Goal: Use online tool/utility: Utilize a website feature to perform a specific function

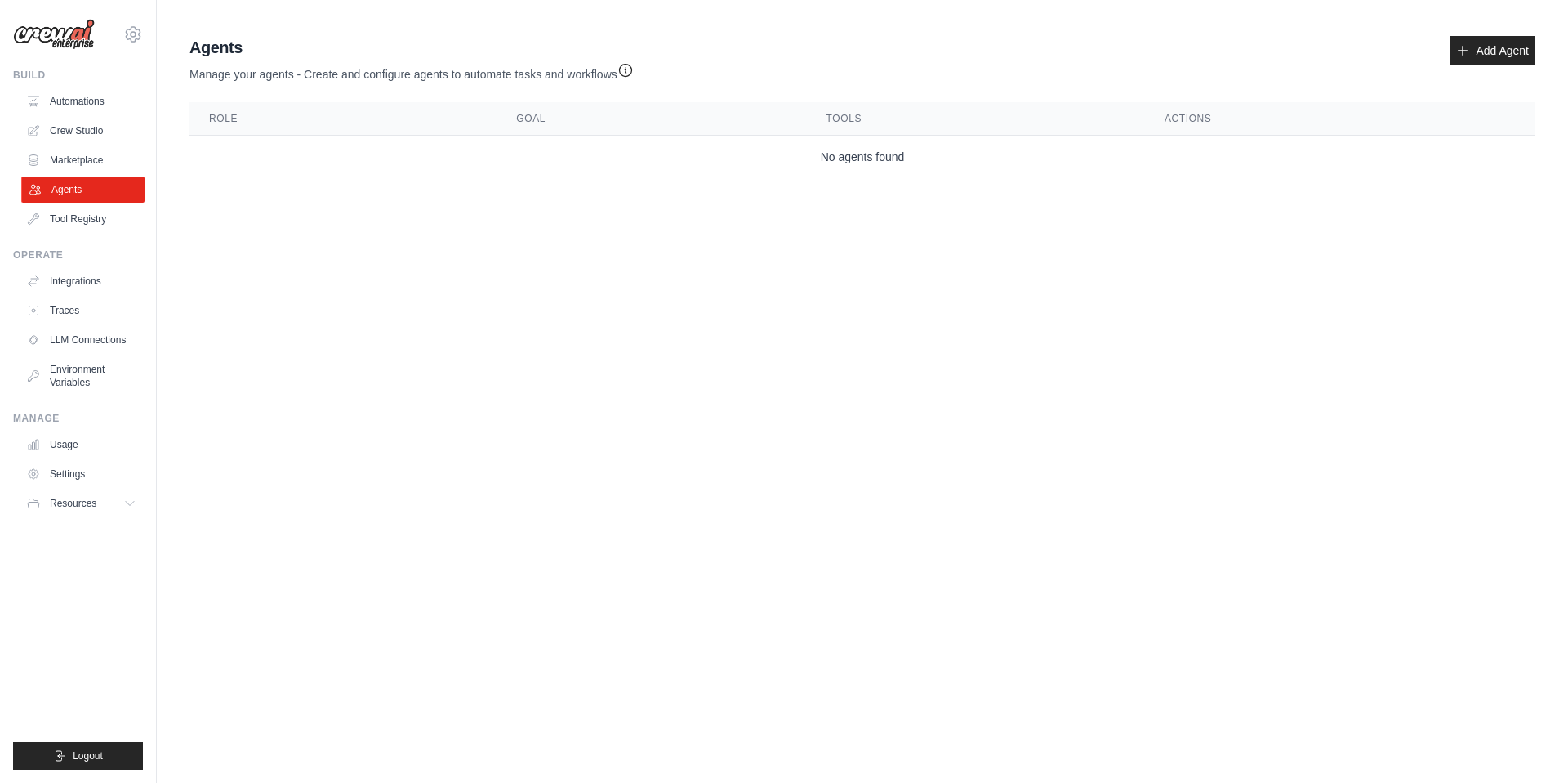
click at [60, 186] on link "Agents" at bounding box center [83, 189] width 124 height 26
click at [1472, 53] on link "Add Agent" at bounding box center [1492, 50] width 86 height 30
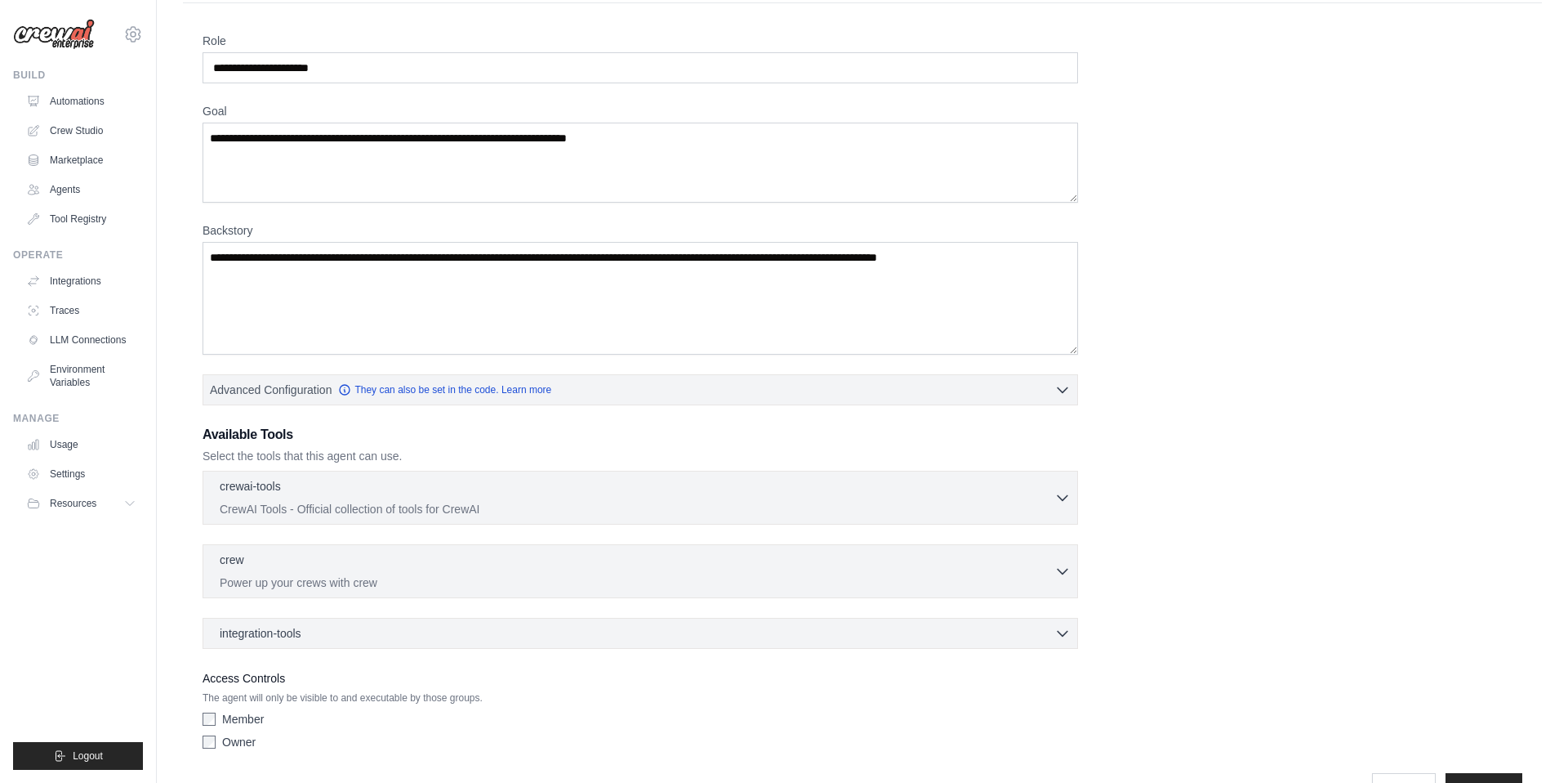
scroll to position [94, 0]
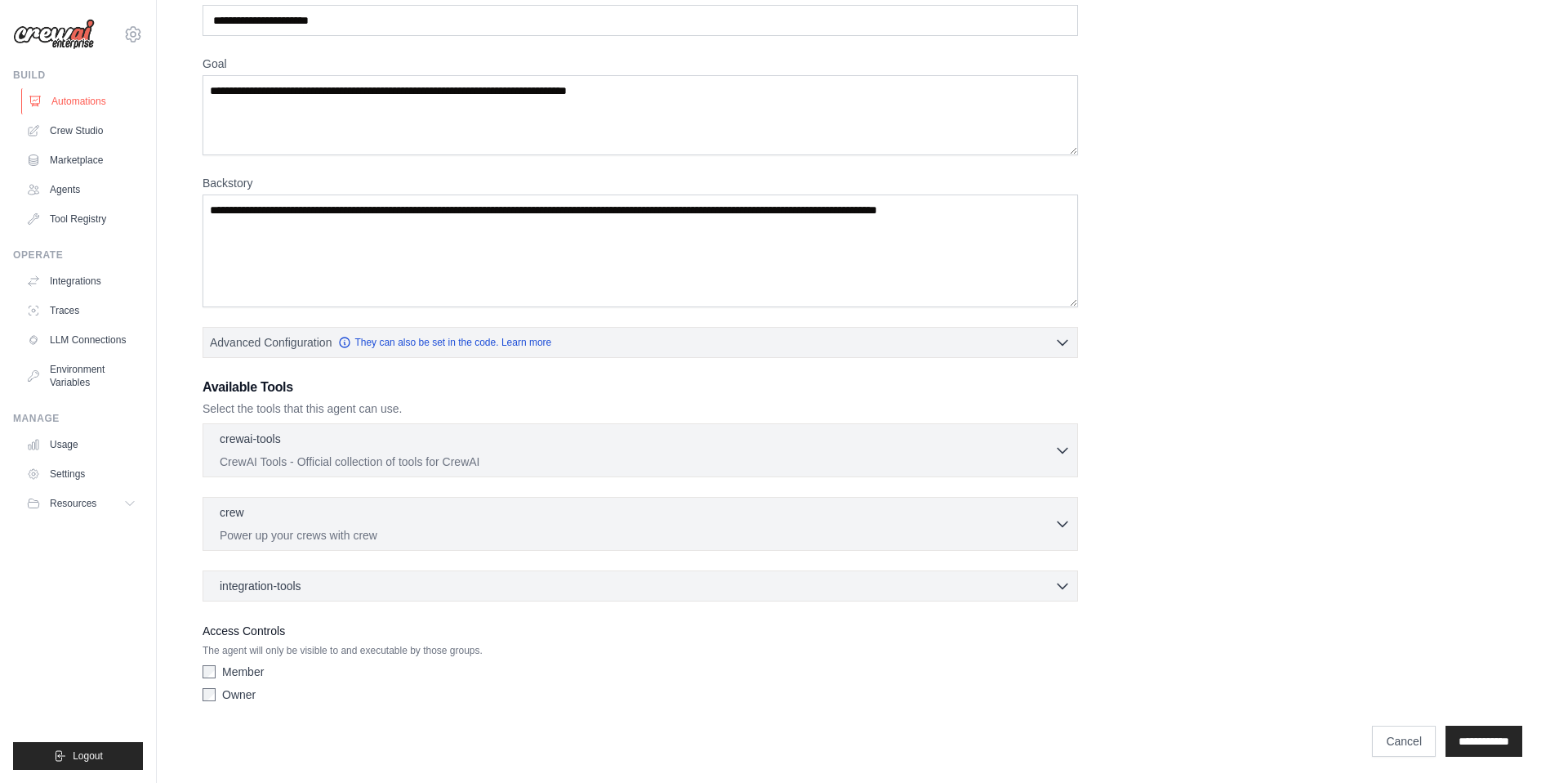
click at [68, 99] on link "Automations" at bounding box center [83, 101] width 124 height 26
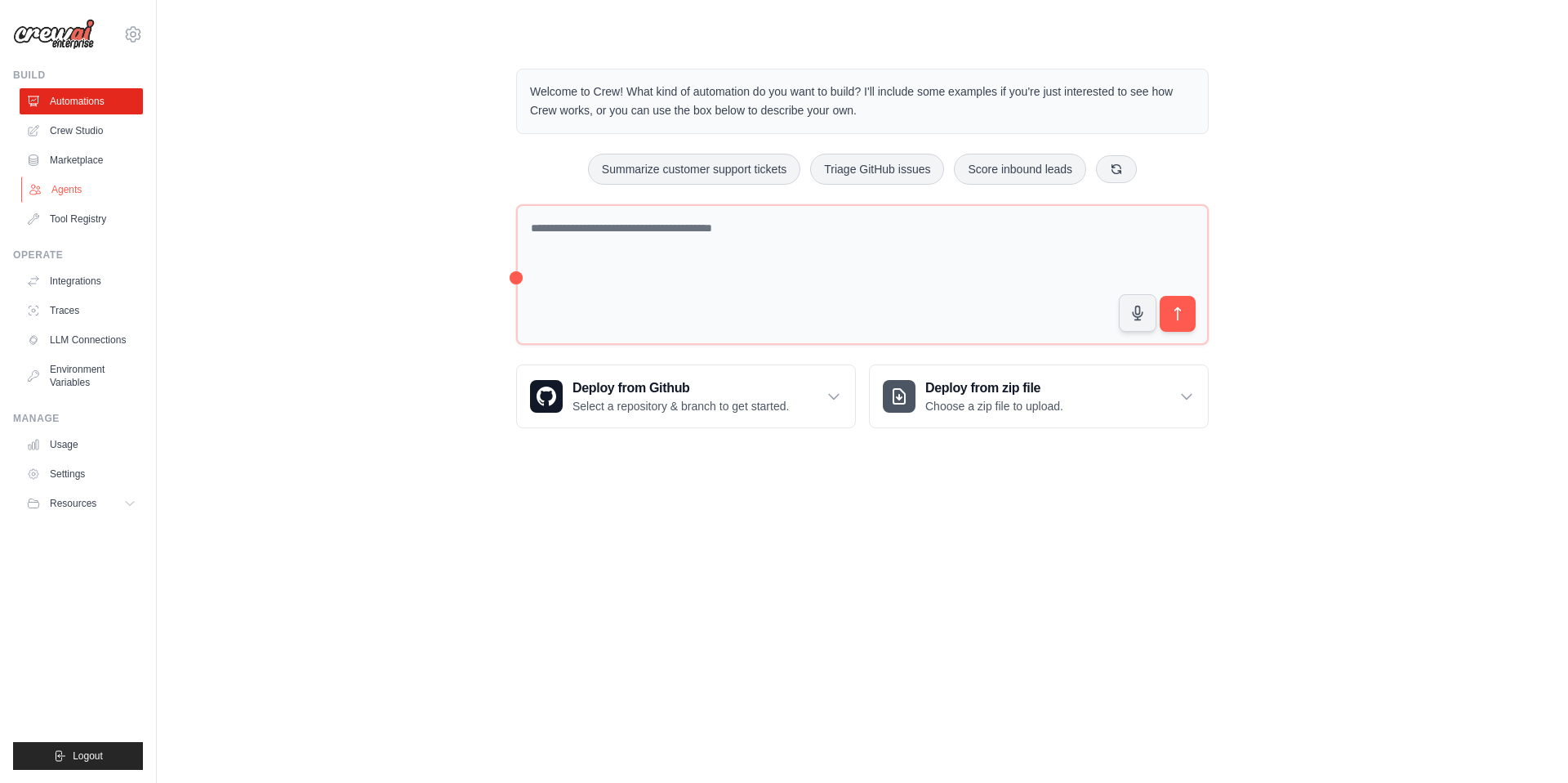
click at [58, 191] on link "Agents" at bounding box center [83, 189] width 124 height 26
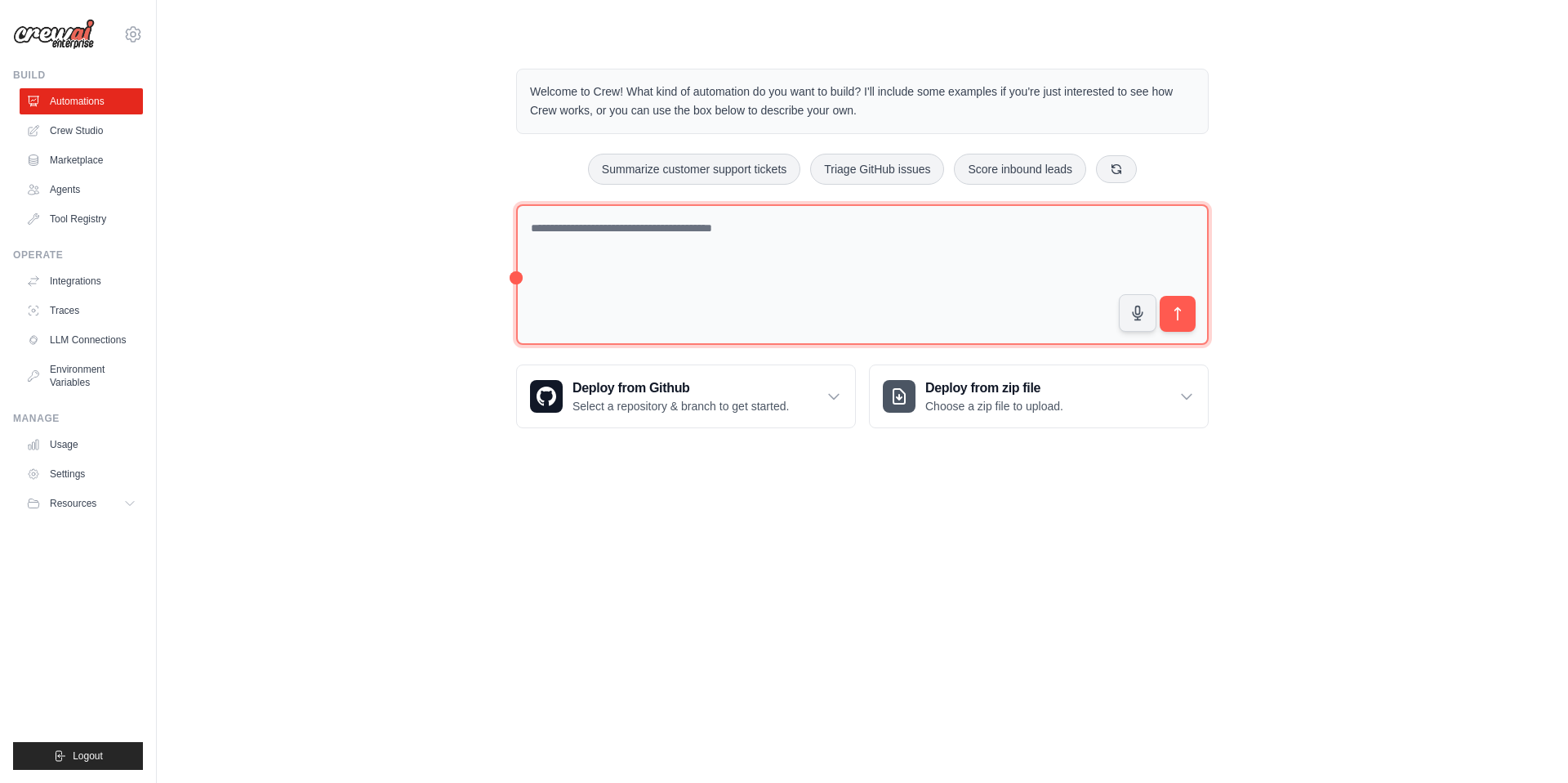
click at [729, 246] on textarea at bounding box center [862, 274] width 692 height 141
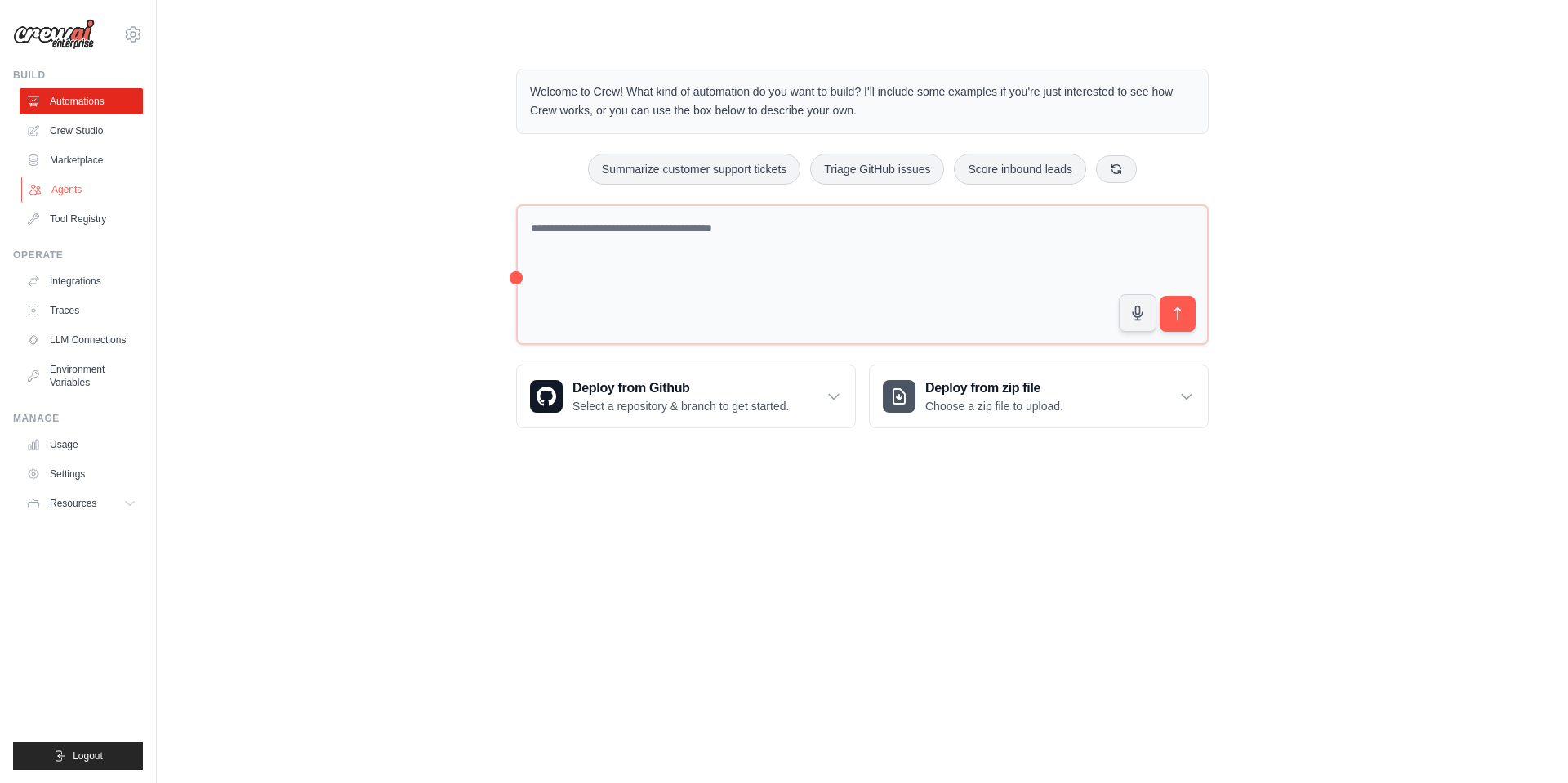
click at [50, 191] on link "Agents" at bounding box center [83, 189] width 124 height 26
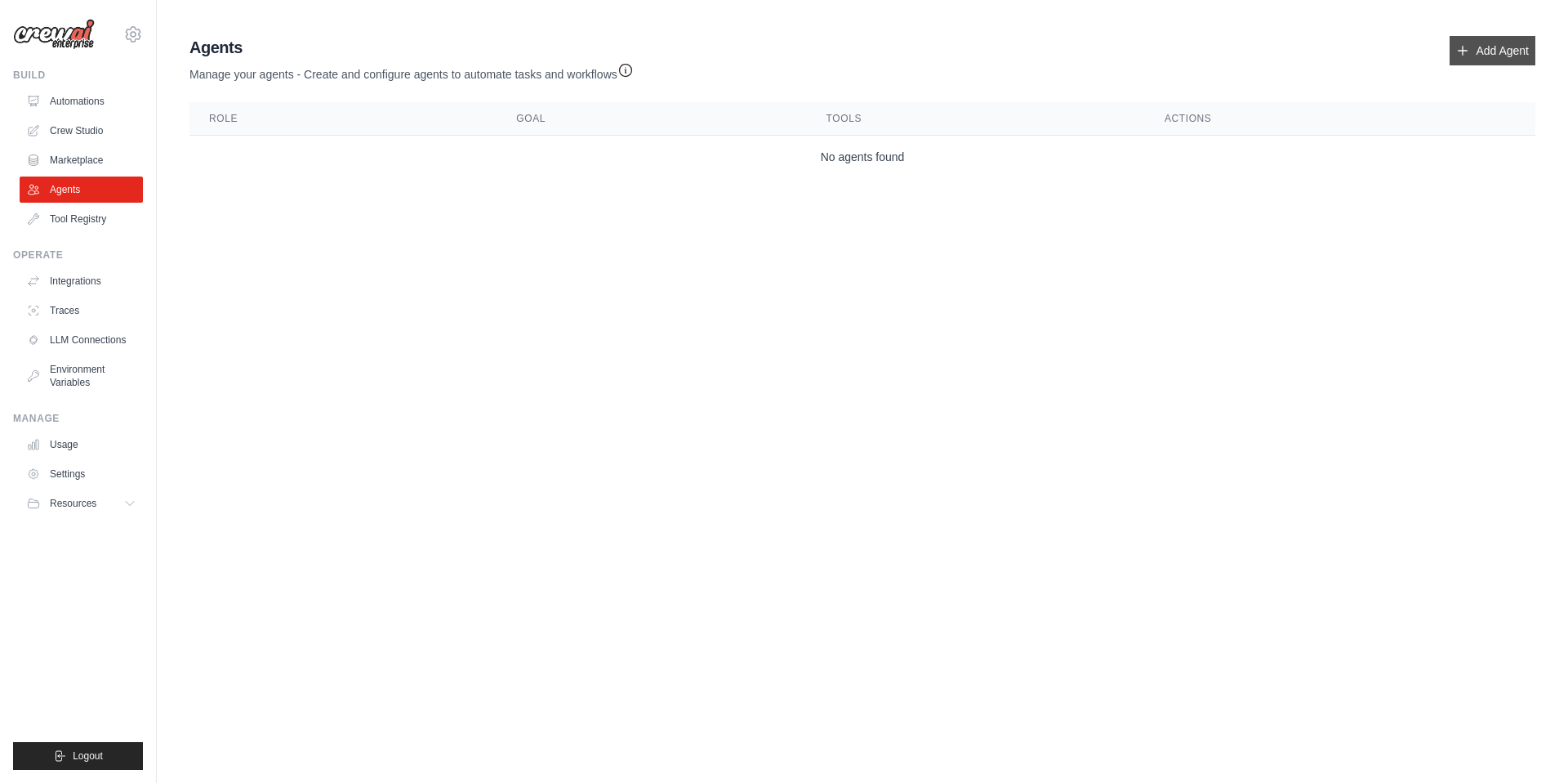
click at [1469, 42] on link "Add Agent" at bounding box center [1492, 50] width 86 height 30
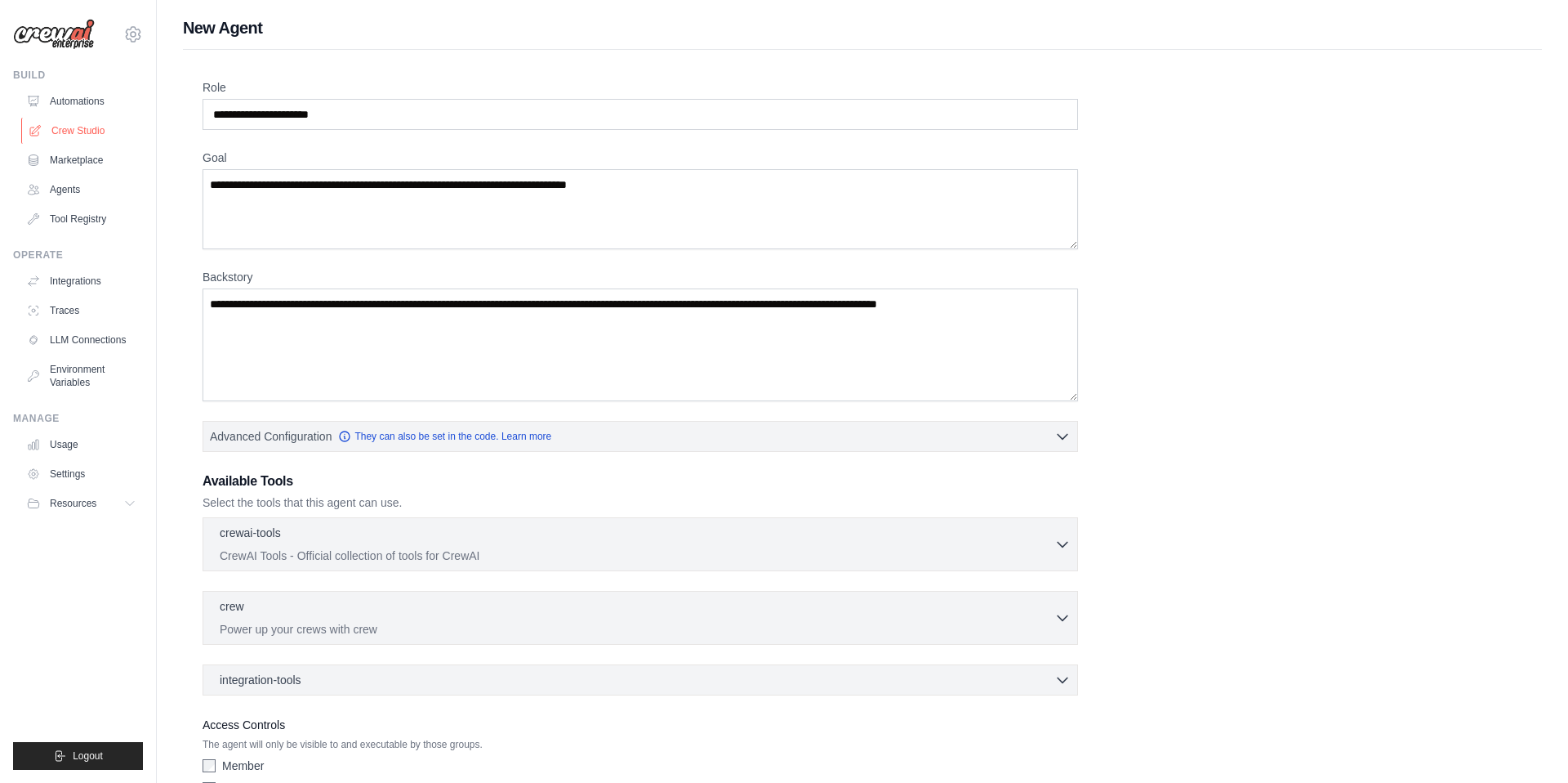
click at [72, 131] on link "Crew Studio" at bounding box center [83, 130] width 124 height 26
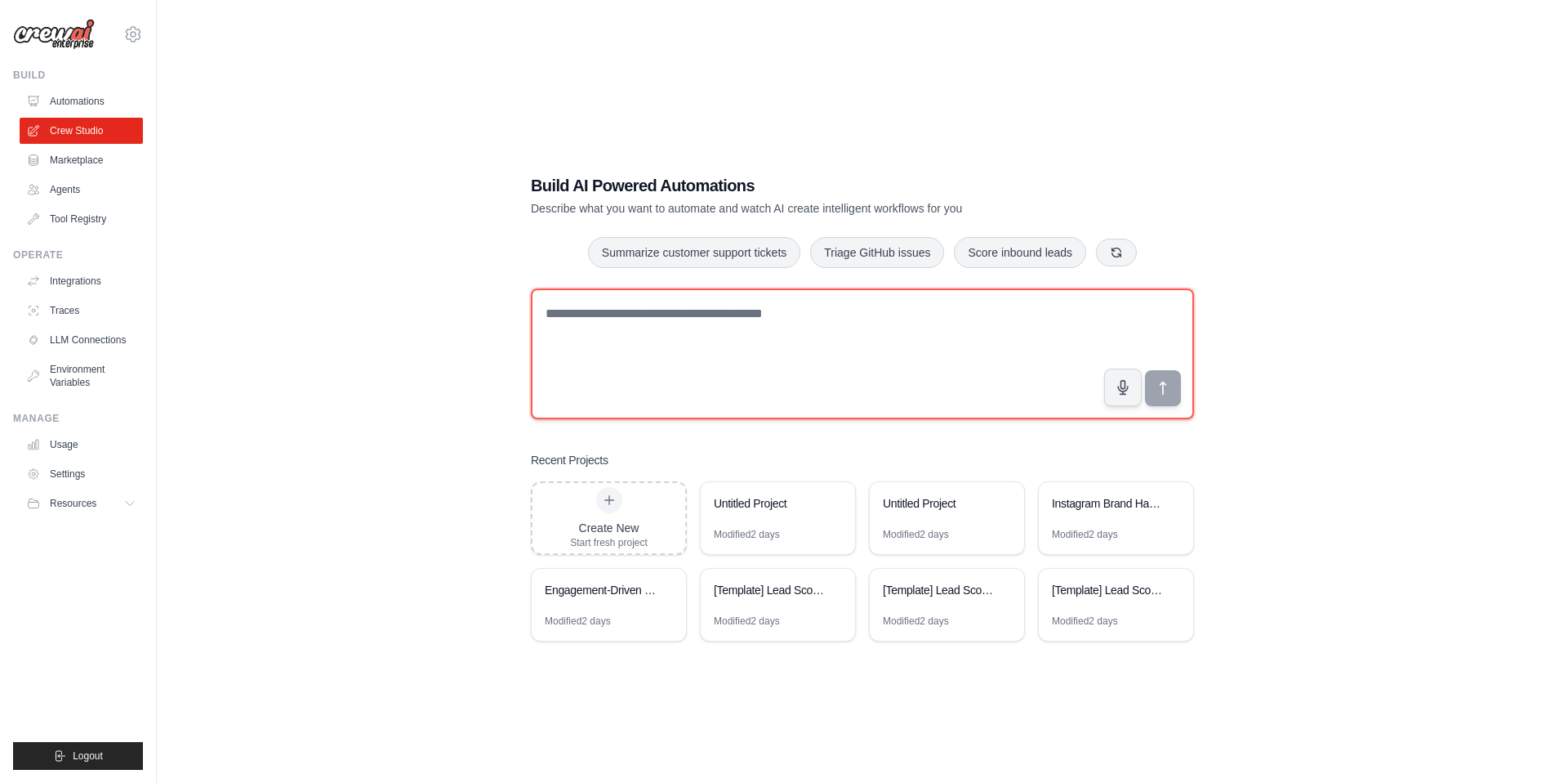
click at [798, 331] on textarea at bounding box center [862, 353] width 663 height 130
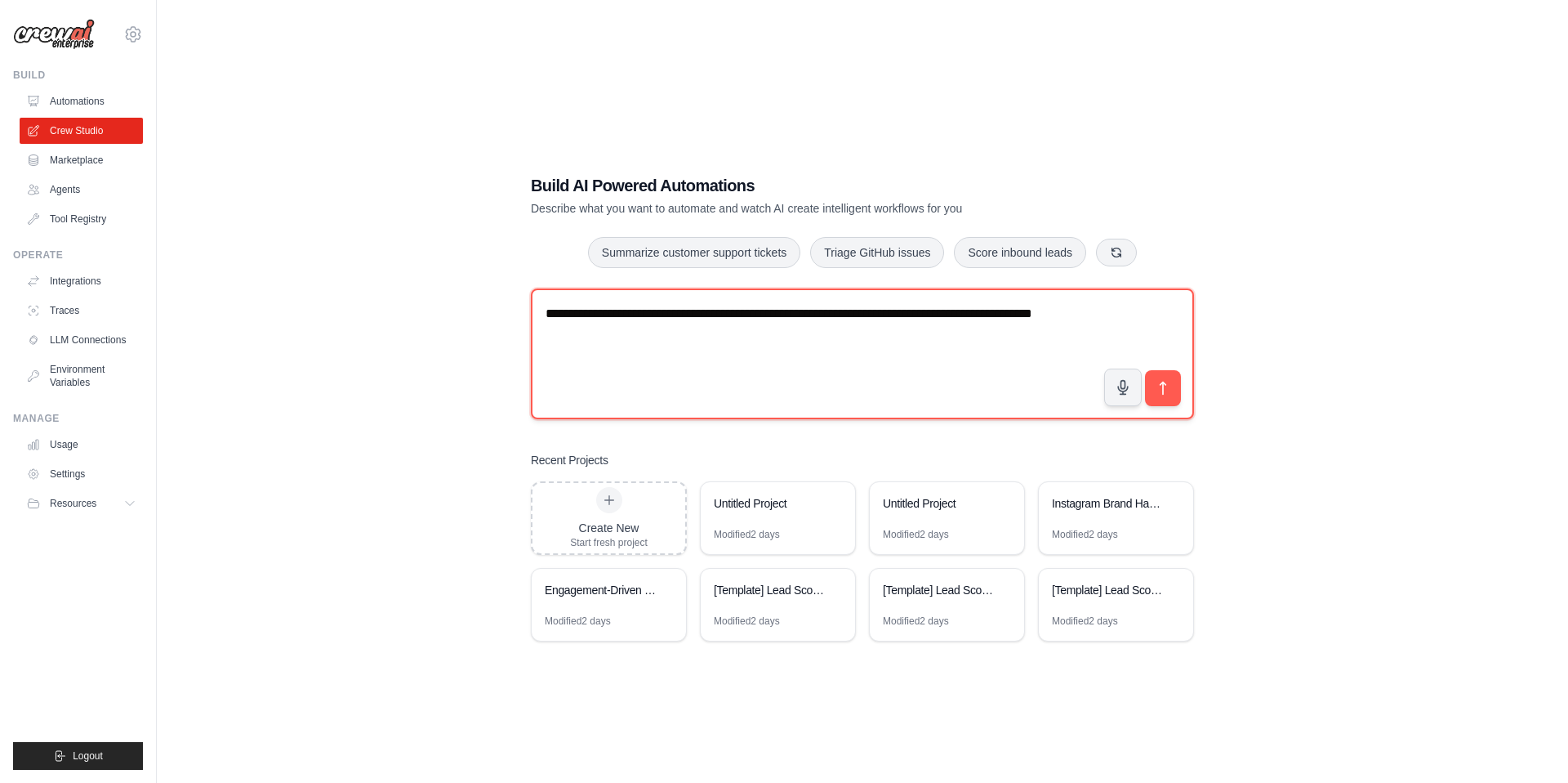
click at [1092, 315] on textarea "**********" at bounding box center [862, 353] width 663 height 130
click at [771, 337] on textarea "**********" at bounding box center [862, 353] width 663 height 130
click at [1064, 314] on textarea "**********" at bounding box center [862, 353] width 663 height 130
type textarea "**********"
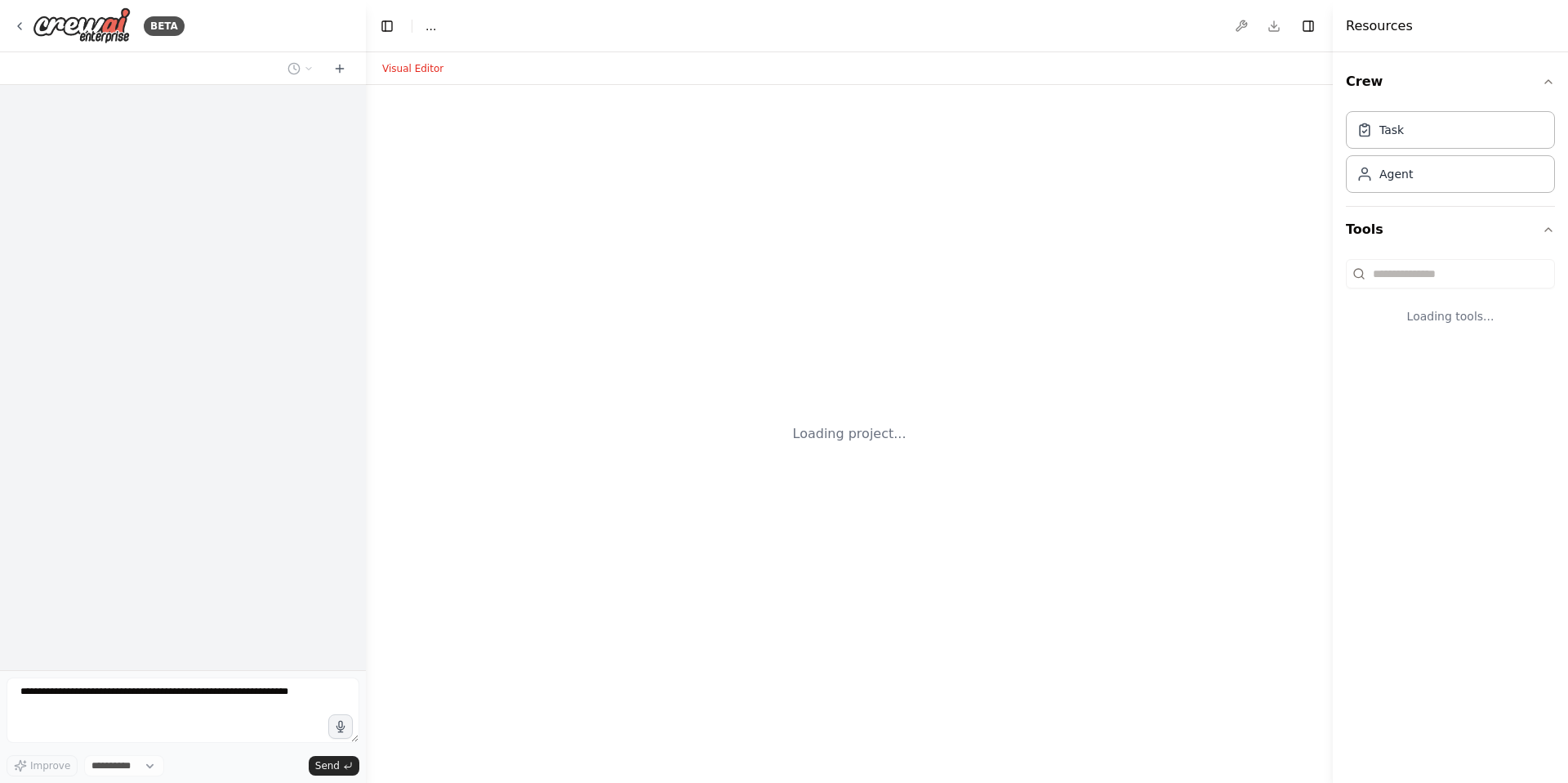
select select "****"
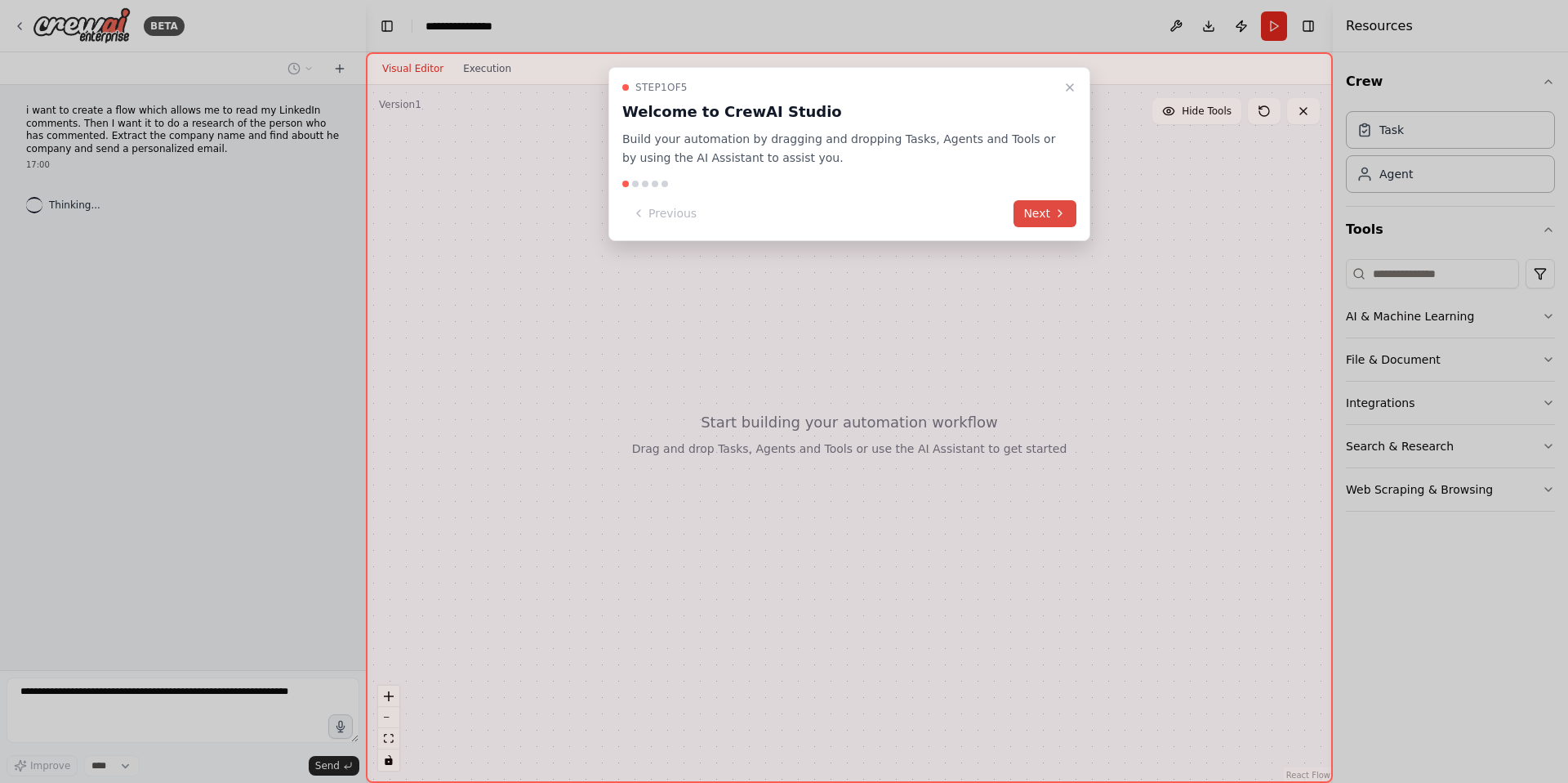
click at [1050, 212] on button "Next" at bounding box center [1044, 213] width 63 height 27
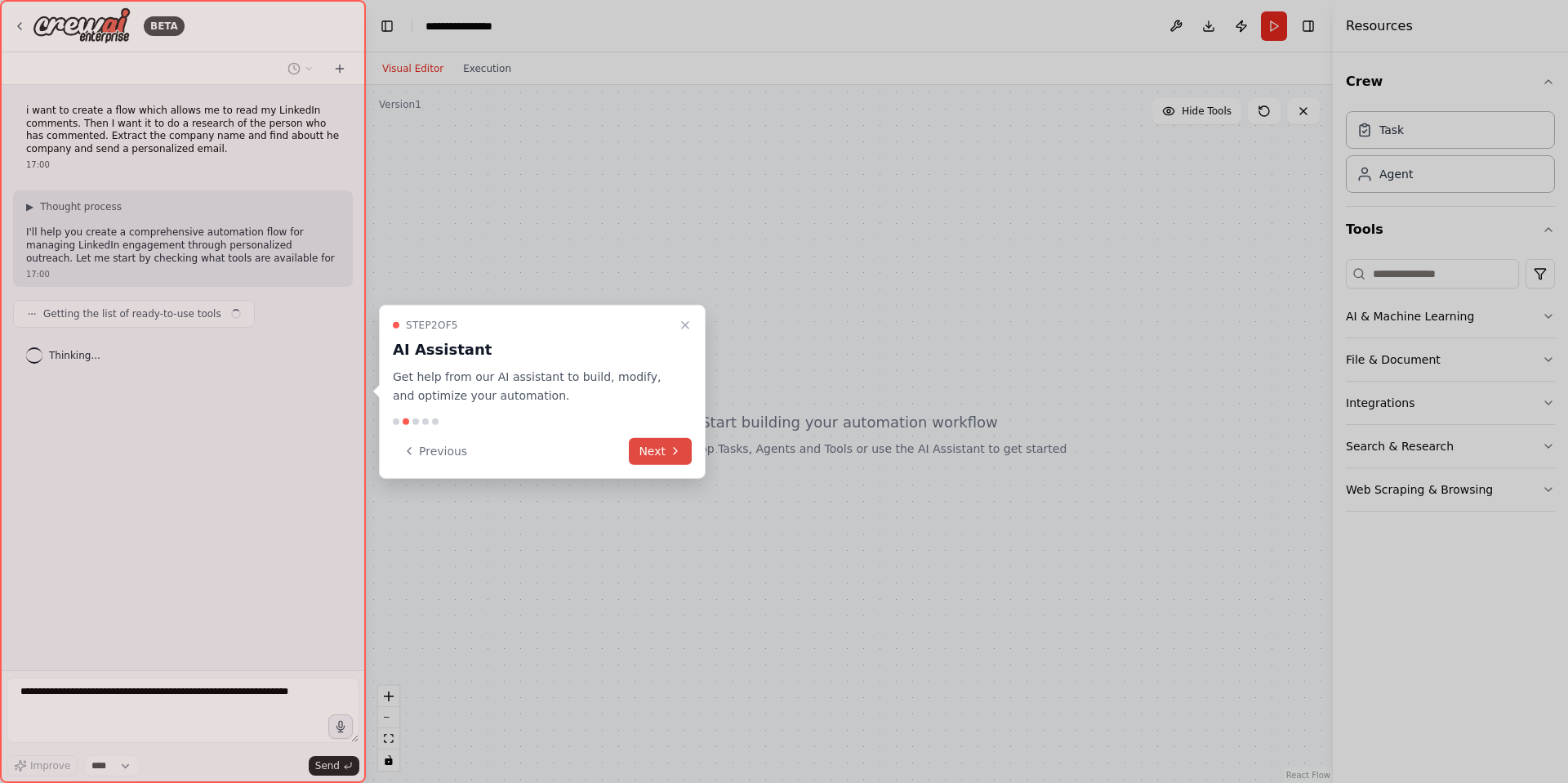
click at [662, 445] on button "Next" at bounding box center [660, 451] width 63 height 27
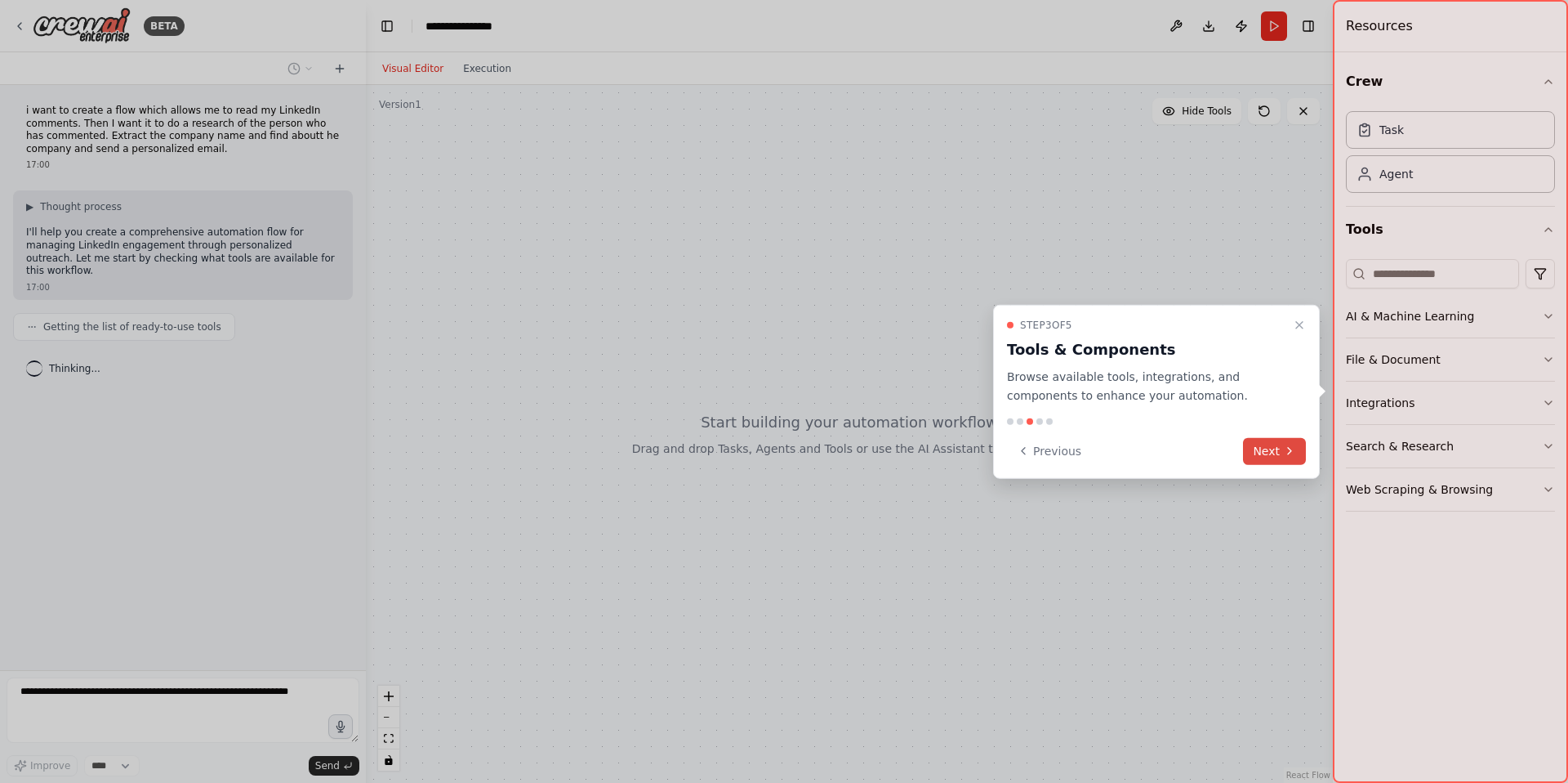
click at [1256, 456] on button "Next" at bounding box center [1274, 451] width 63 height 27
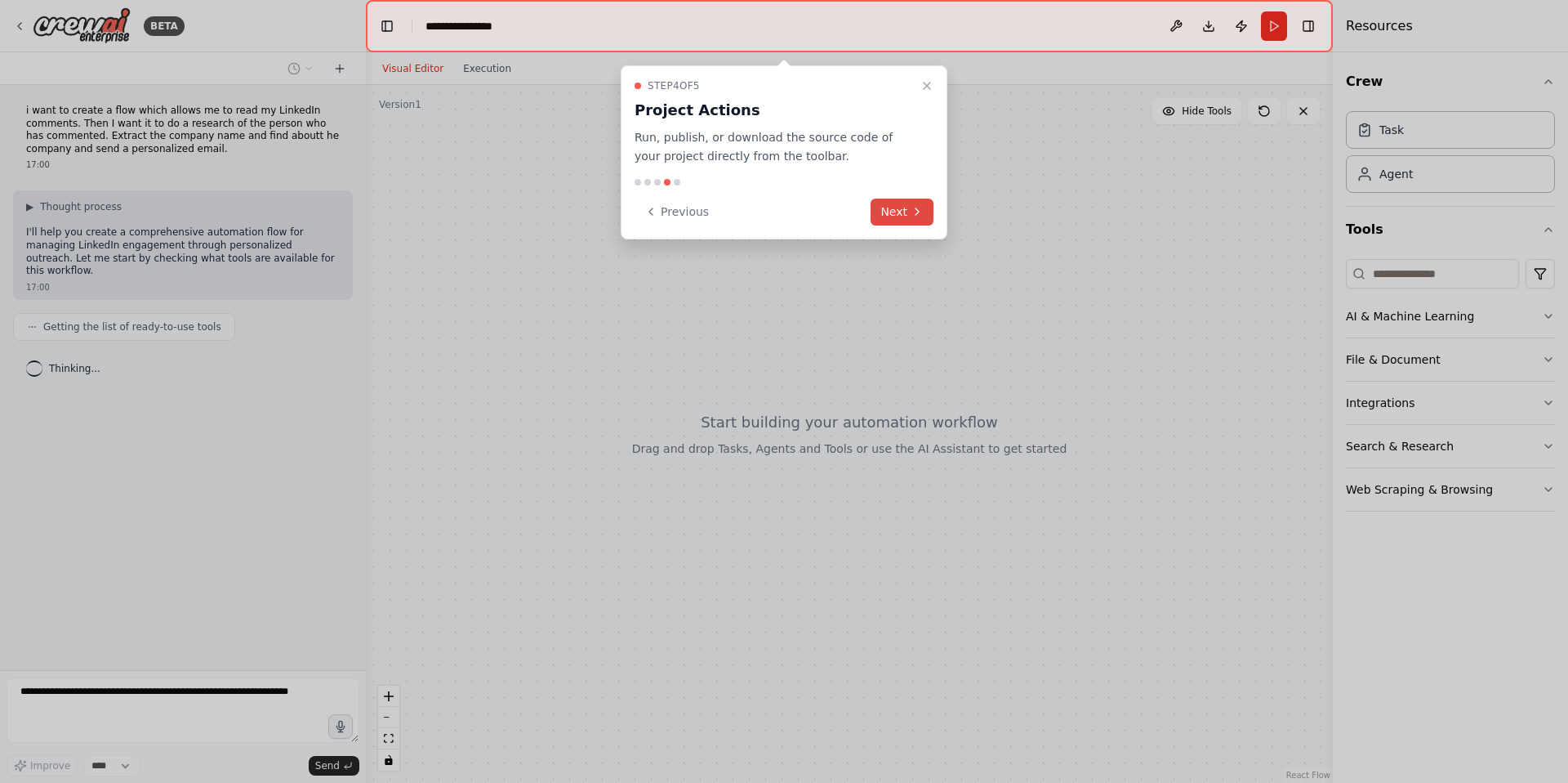
click at [914, 211] on icon at bounding box center [917, 211] width 13 height 13
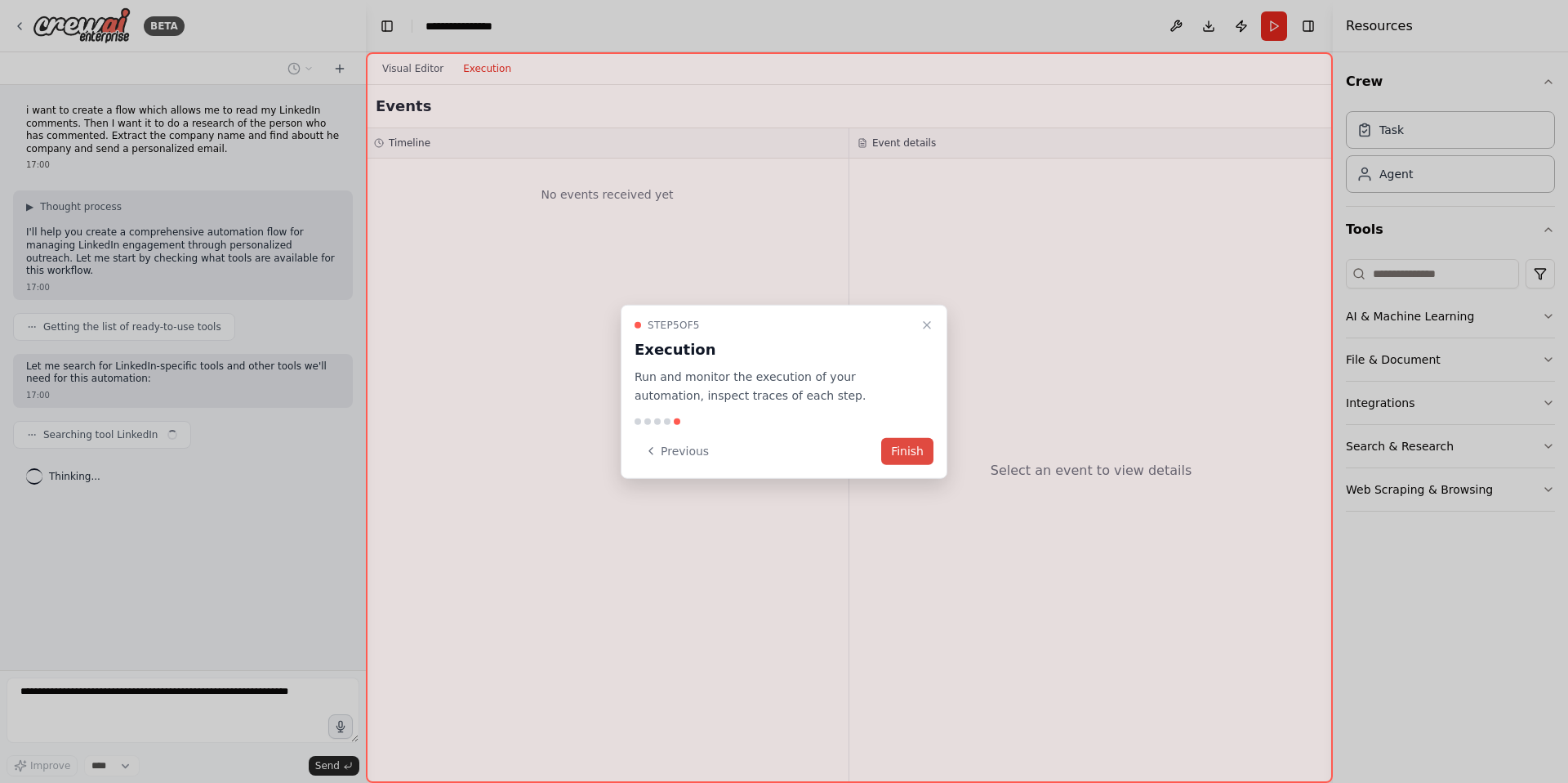
click at [910, 448] on button "Finish" at bounding box center [906, 451] width 52 height 27
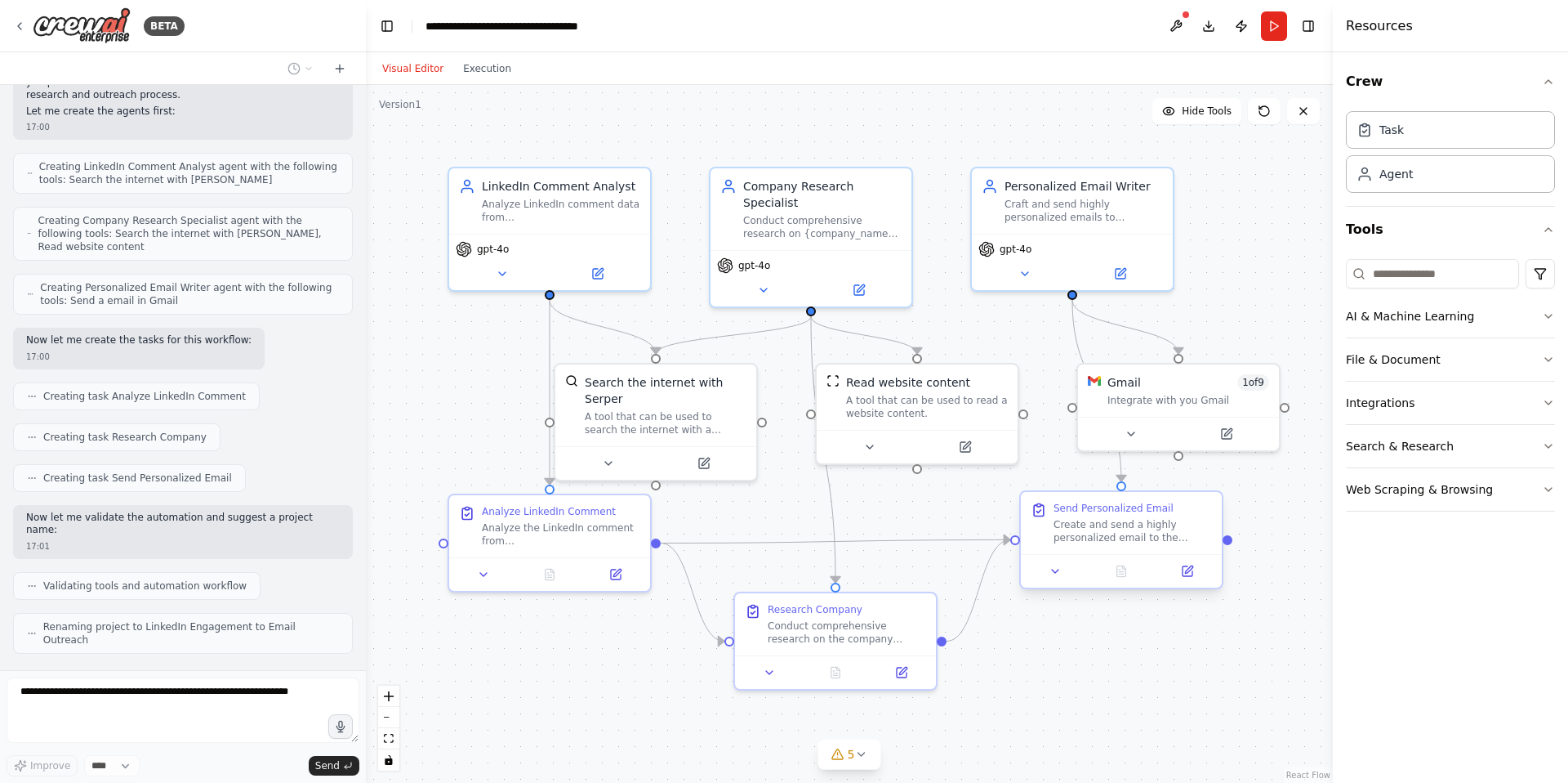
scroll to position [634, 0]
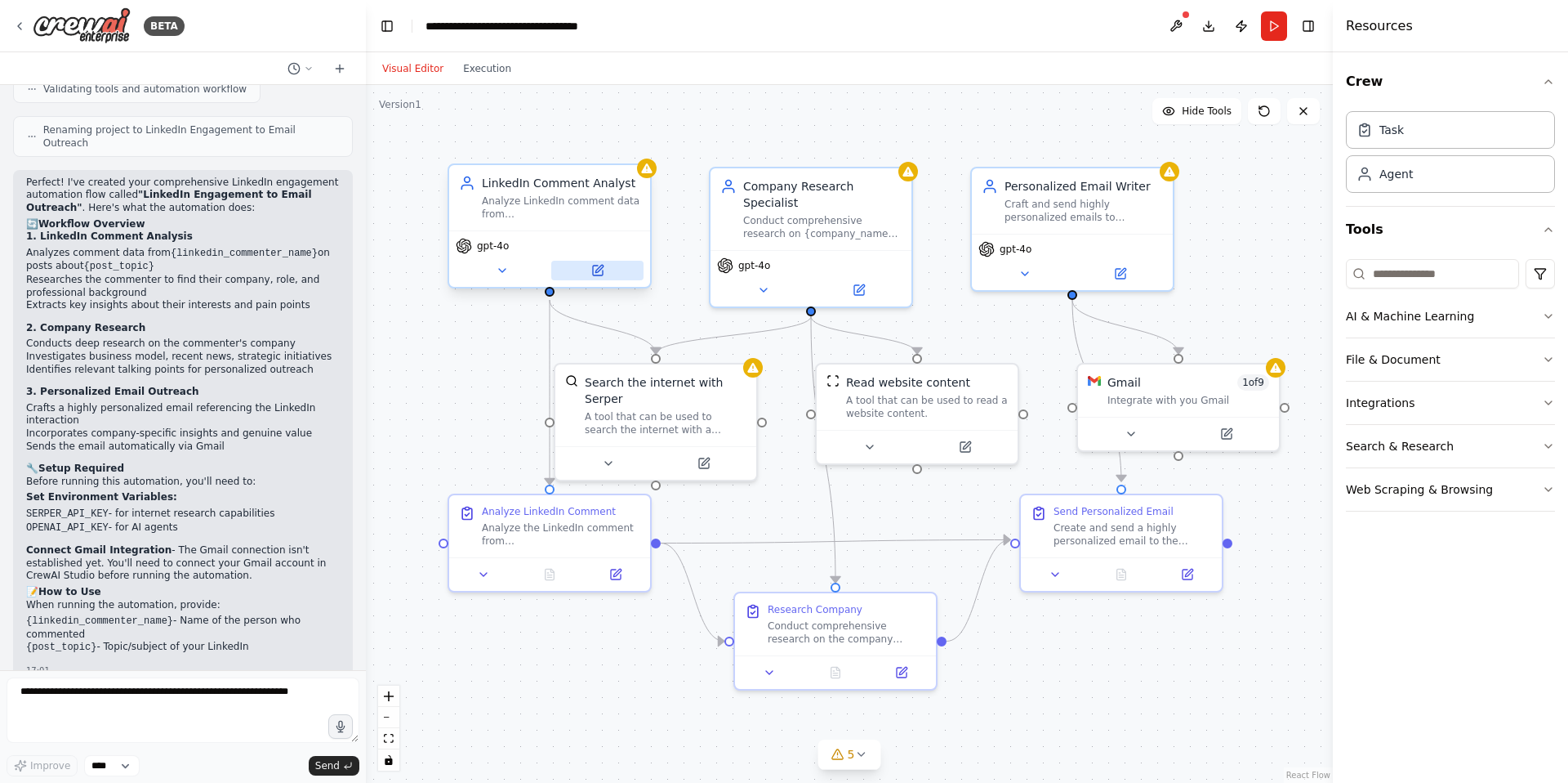
click at [599, 271] on icon at bounding box center [598, 271] width 10 height 10
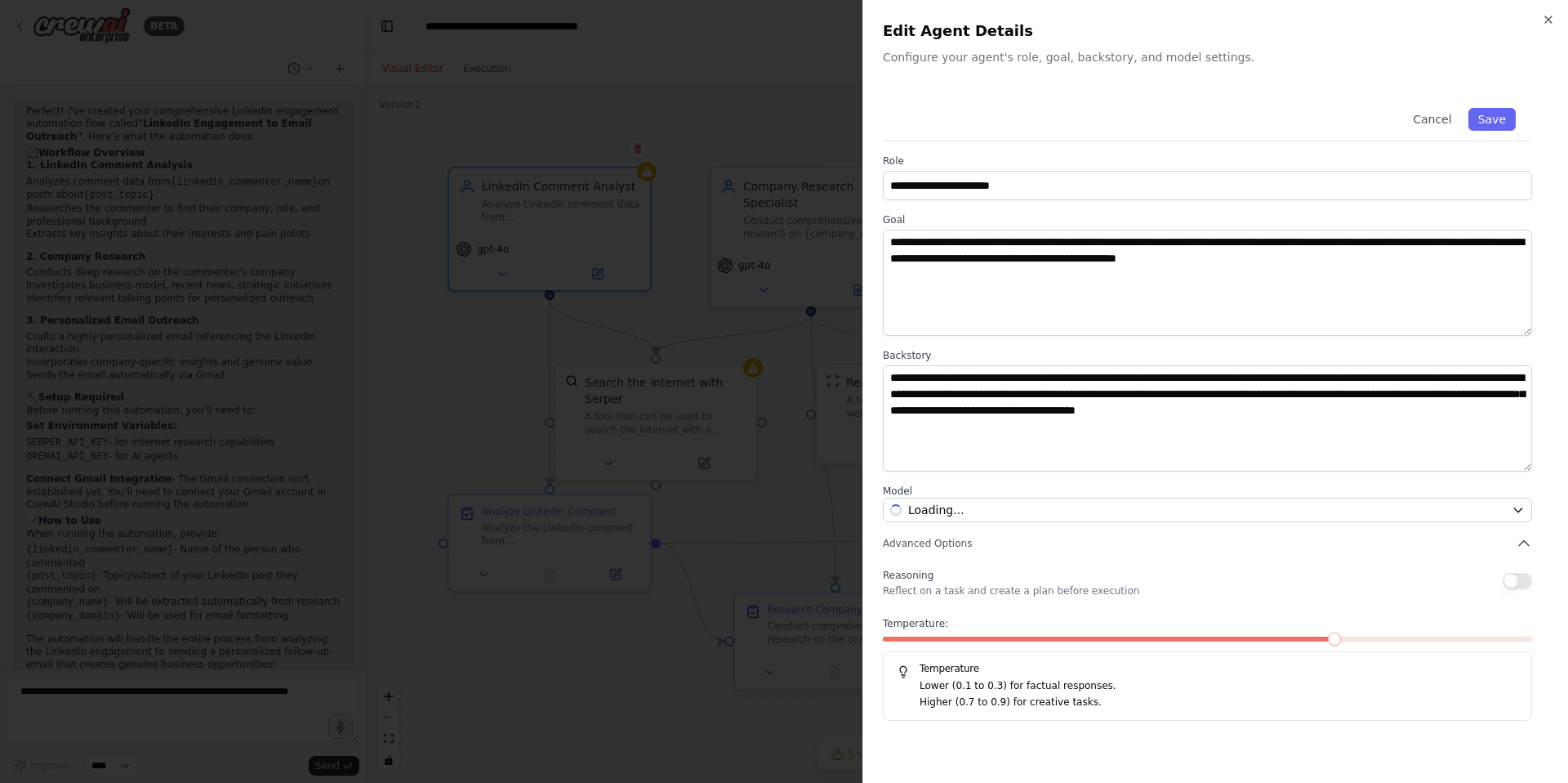
scroll to position [1228, 0]
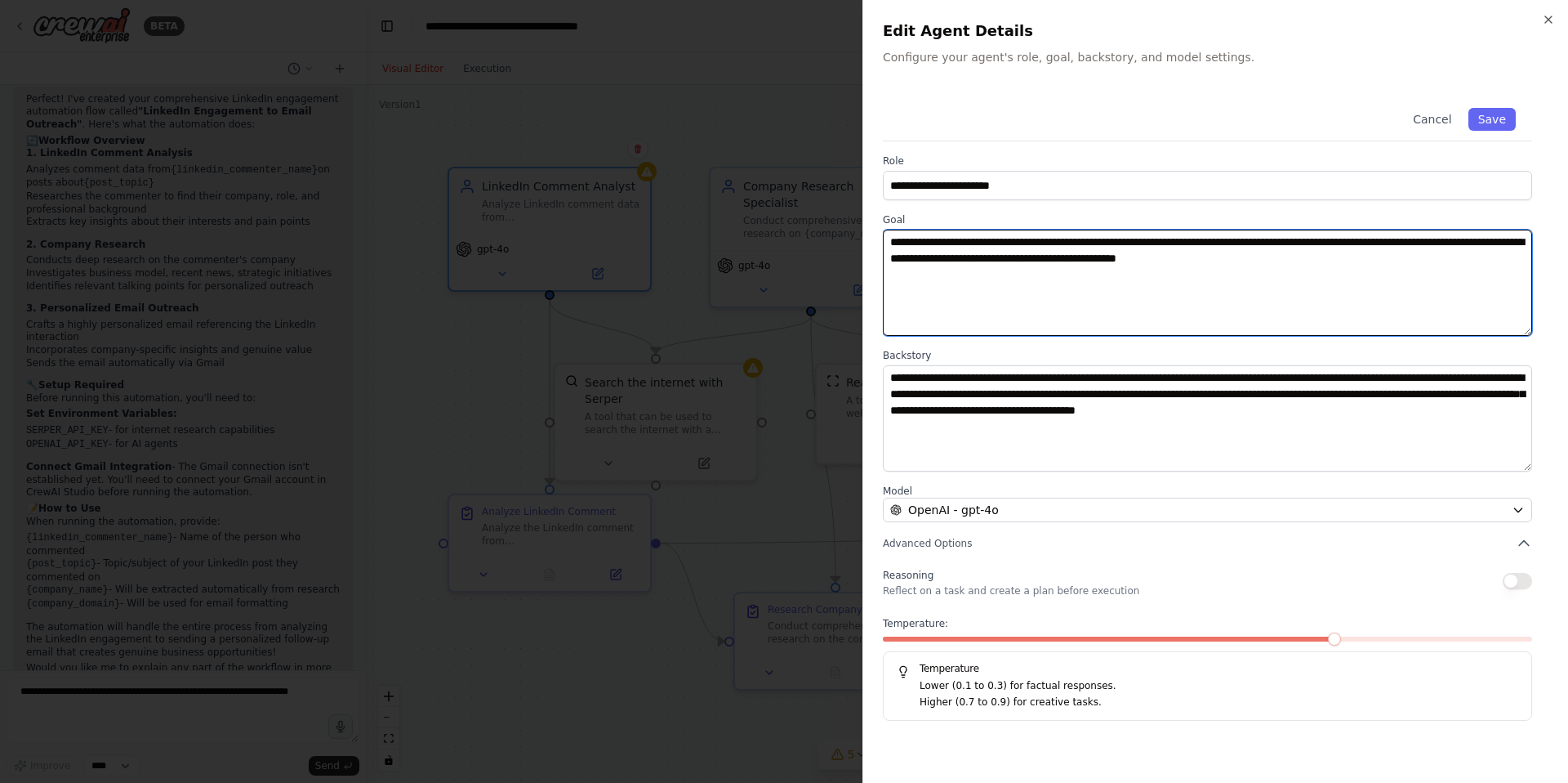
click at [1025, 270] on textarea "**********" at bounding box center [1207, 282] width 649 height 106
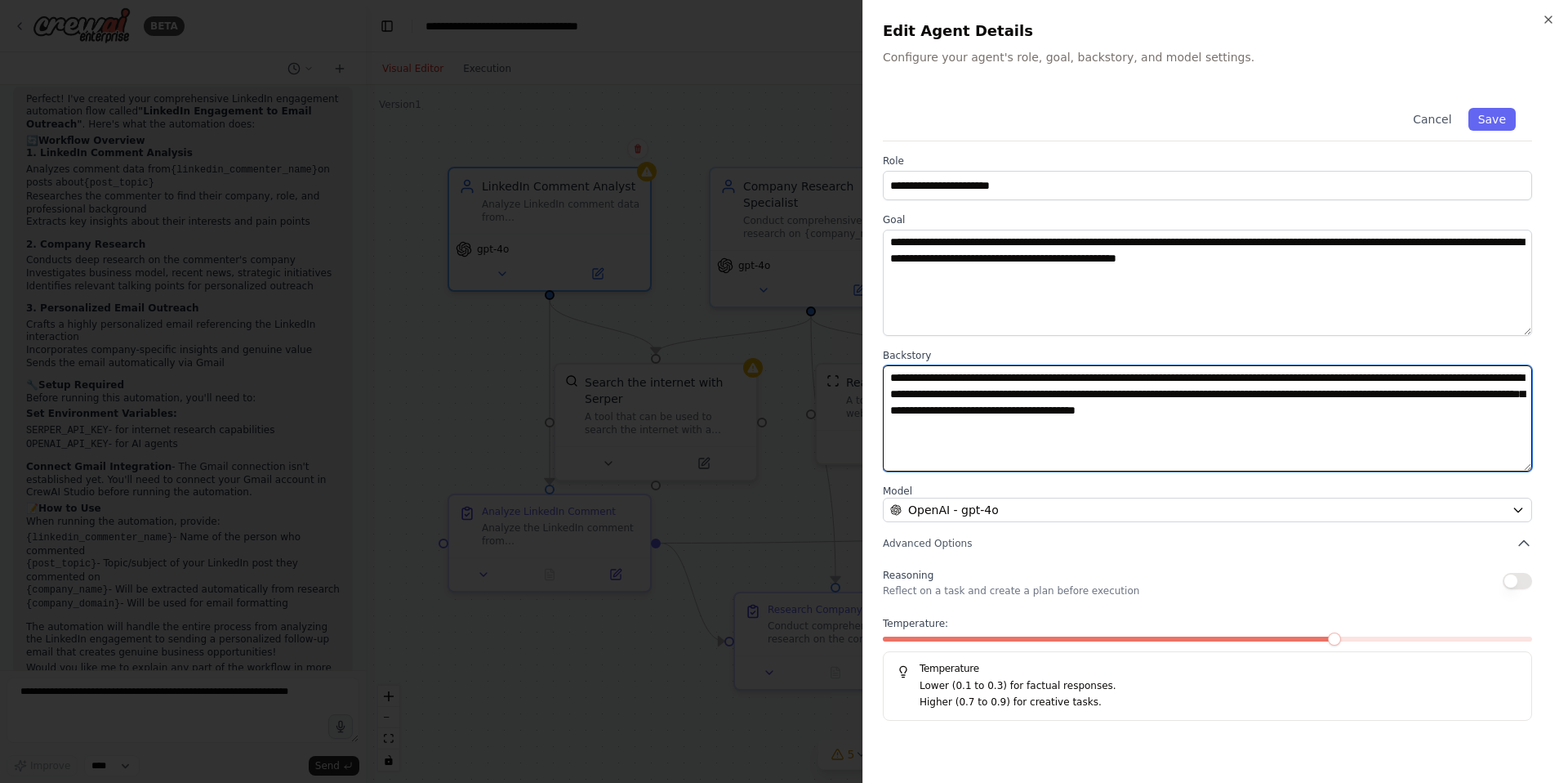
click at [988, 403] on textarea "**********" at bounding box center [1207, 417] width 649 height 106
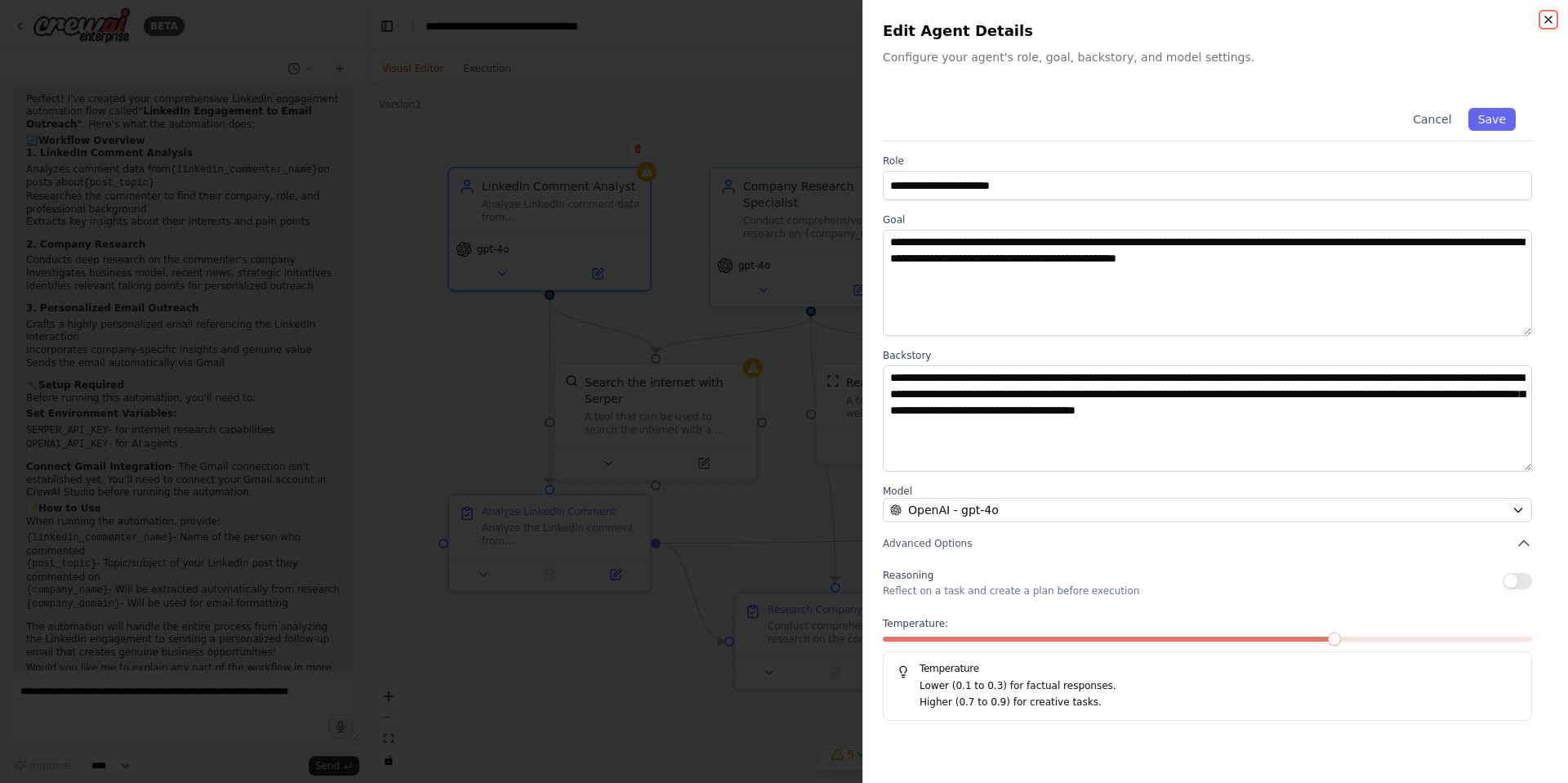
click at [1552, 17] on icon "button" at bounding box center [1548, 20] width 13 height 13
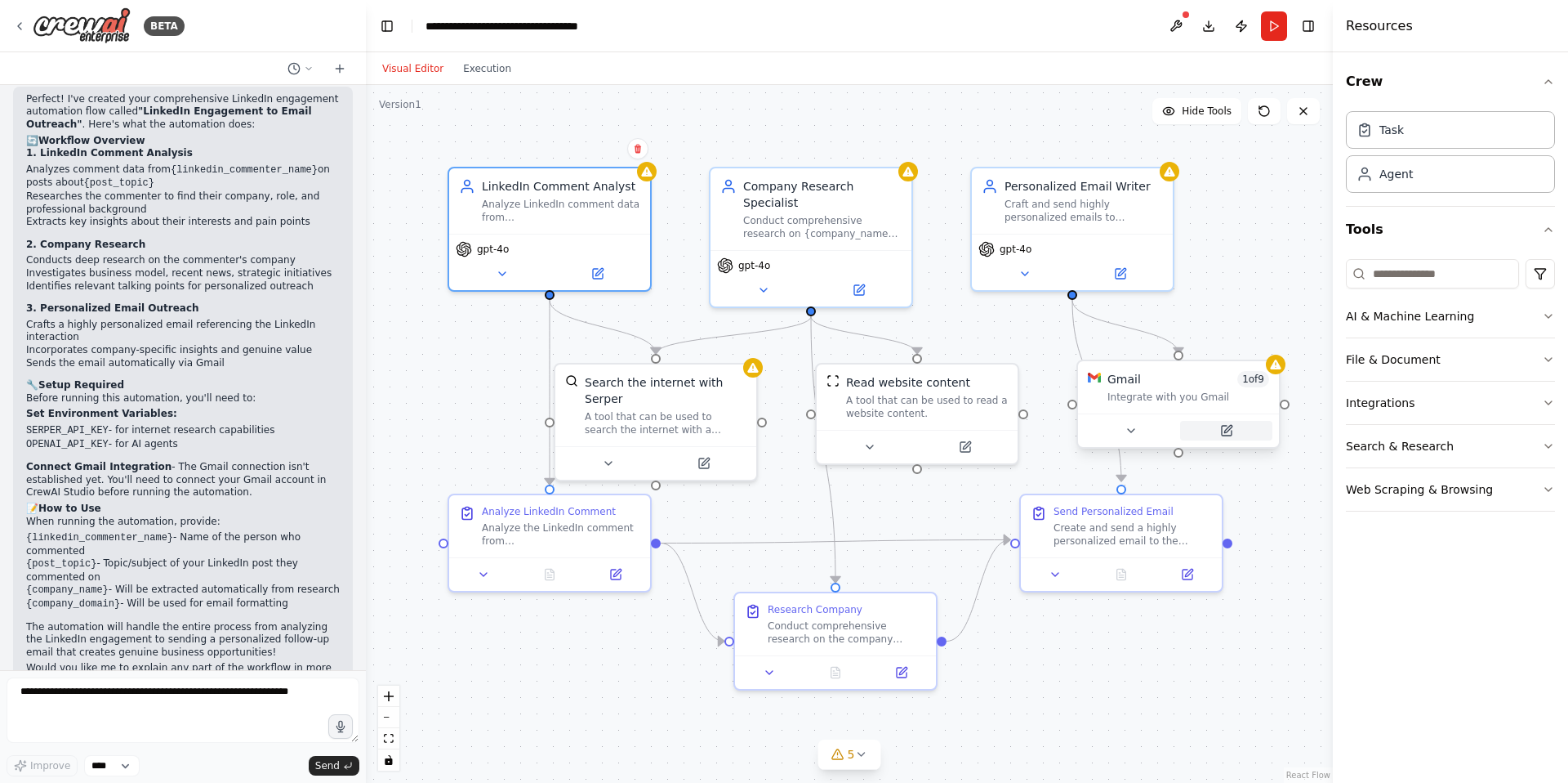
click at [1230, 432] on icon at bounding box center [1226, 431] width 10 height 10
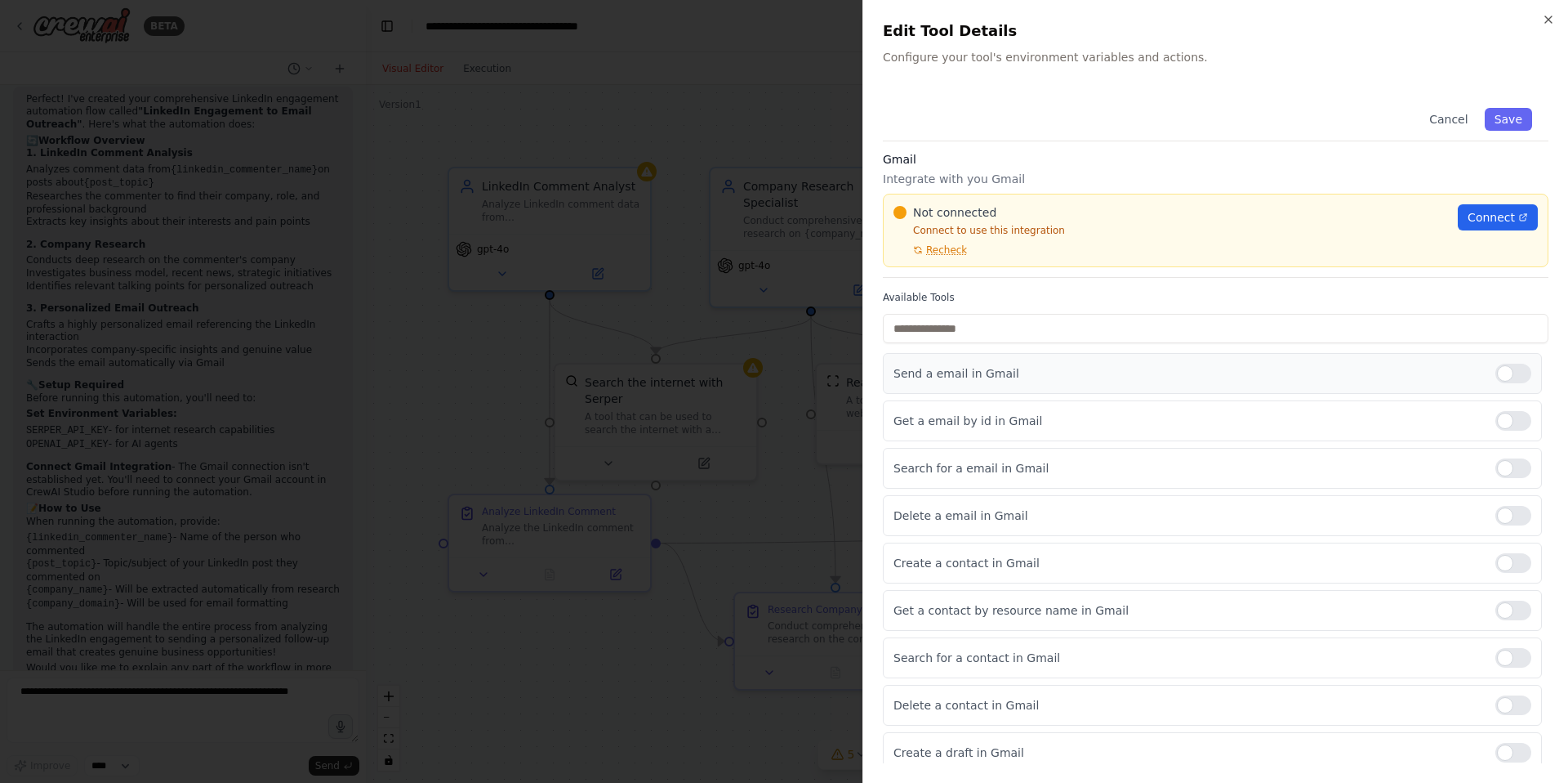
scroll to position [13, 0]
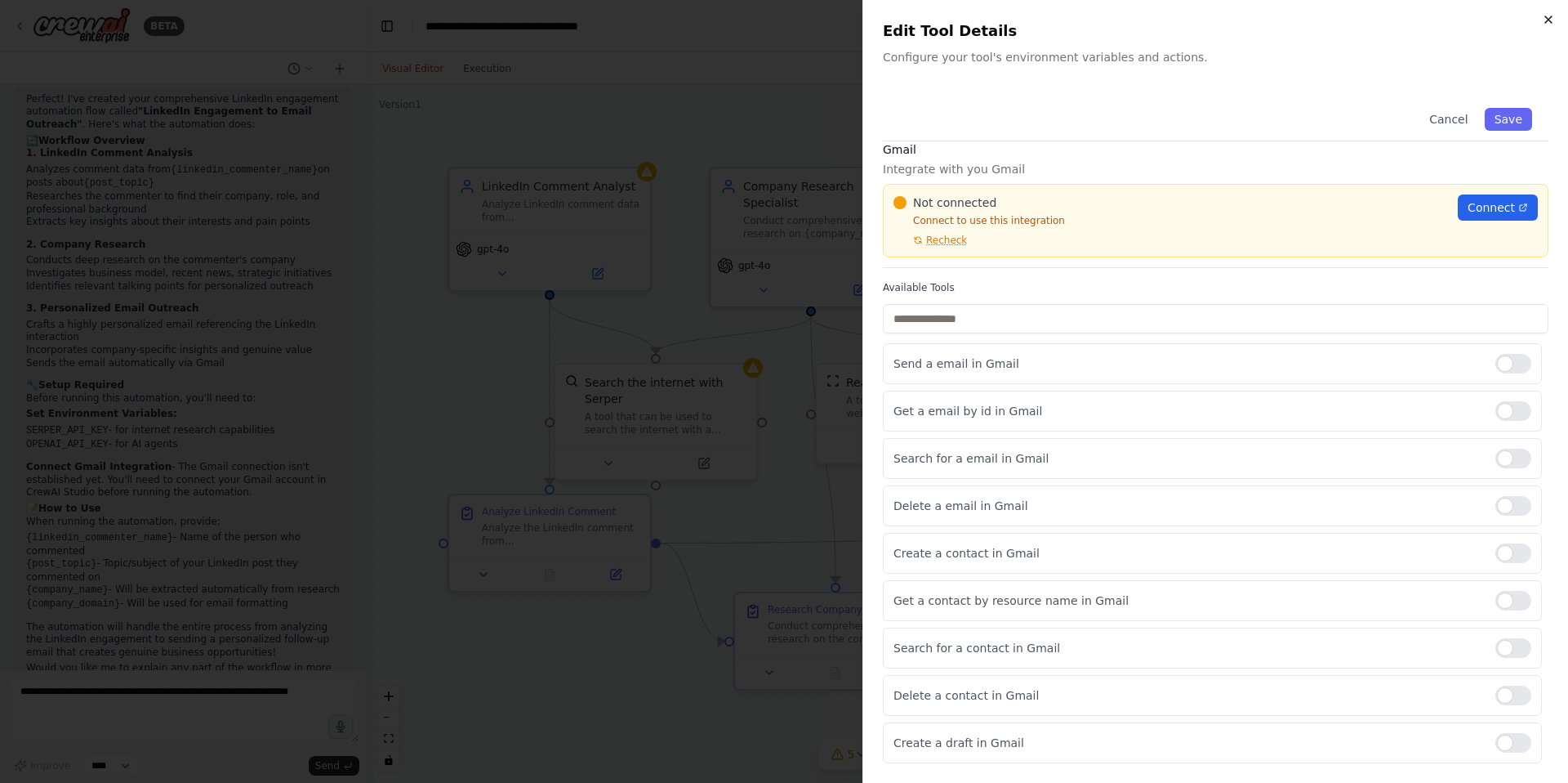
click at [1548, 25] on icon "button" at bounding box center [1548, 20] width 13 height 13
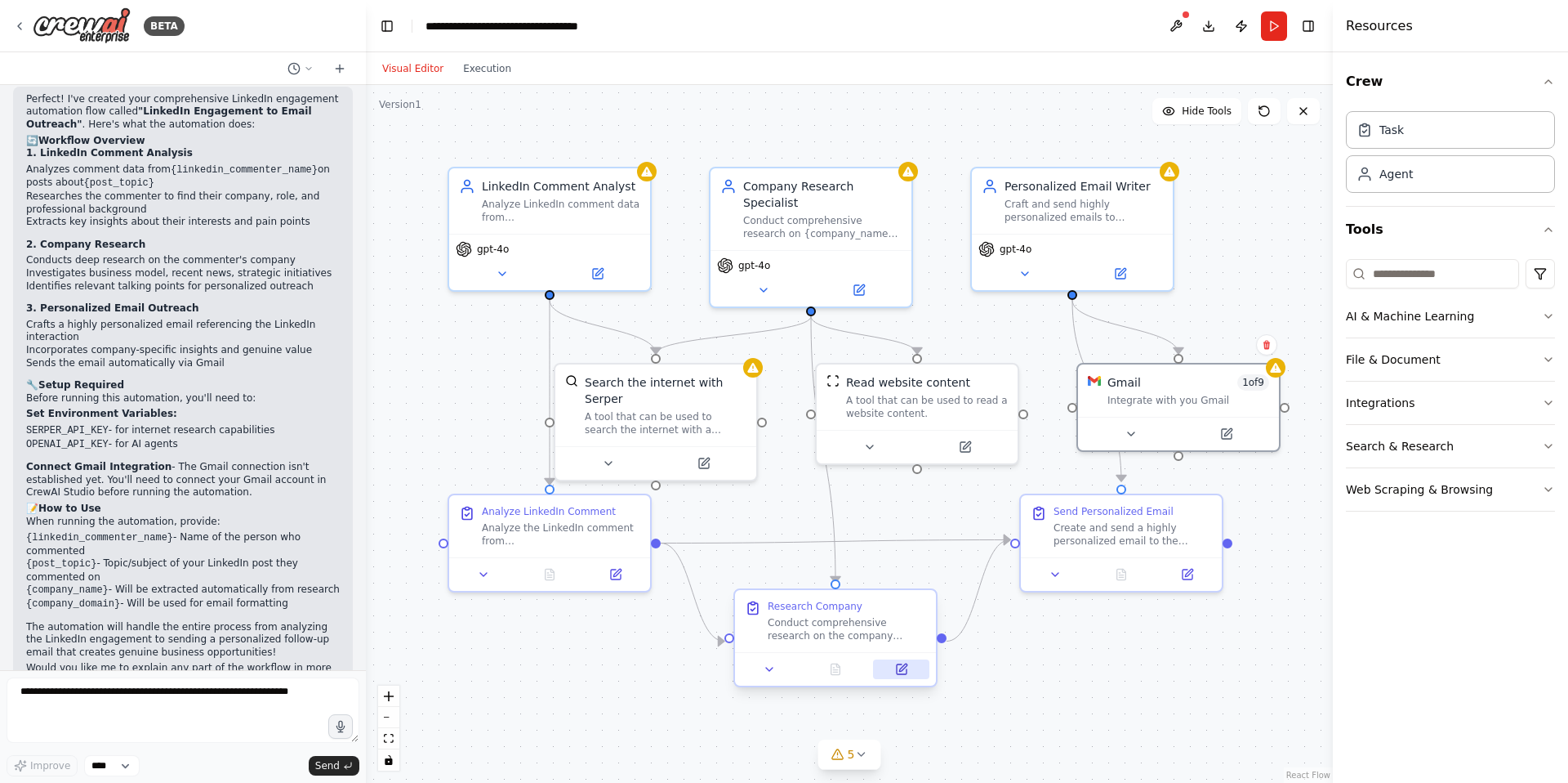
click at [903, 670] on icon at bounding box center [902, 669] width 10 height 10
click at [904, 671] on icon at bounding box center [909, 669] width 10 height 10
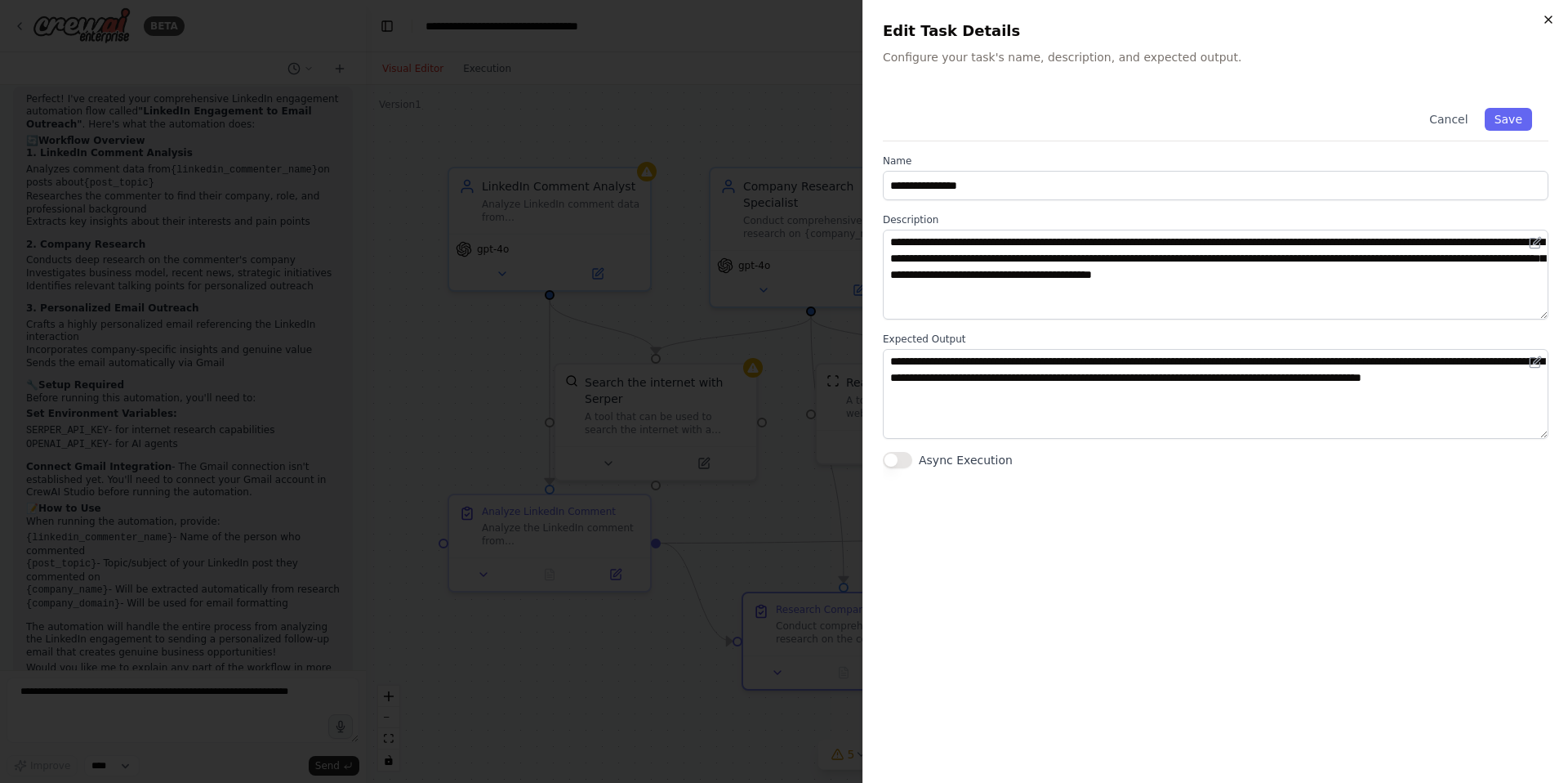
click at [1551, 22] on icon "button" at bounding box center [1548, 19] width 7 height 7
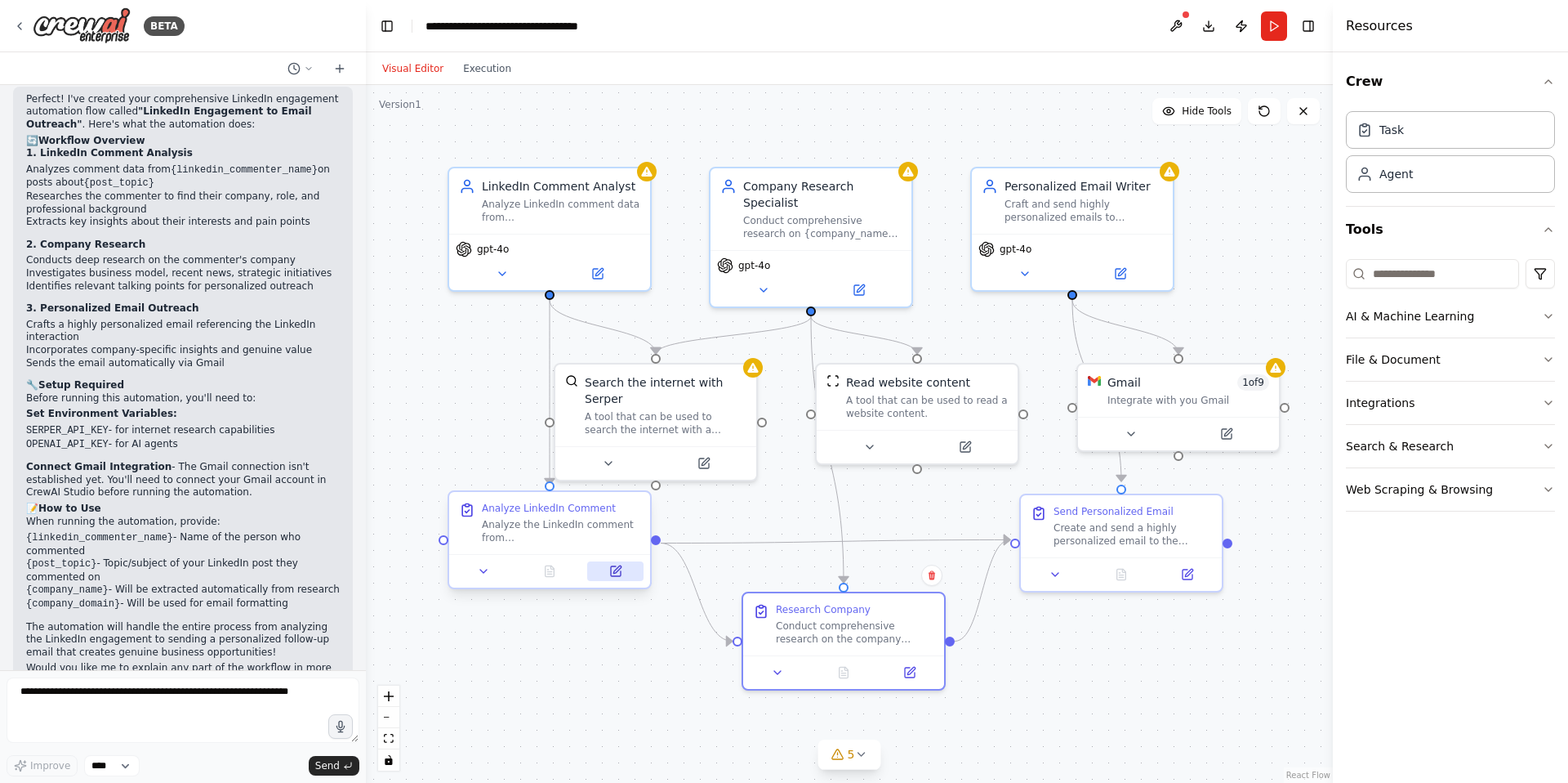
click at [617, 570] on icon at bounding box center [617, 569] width 8 height 8
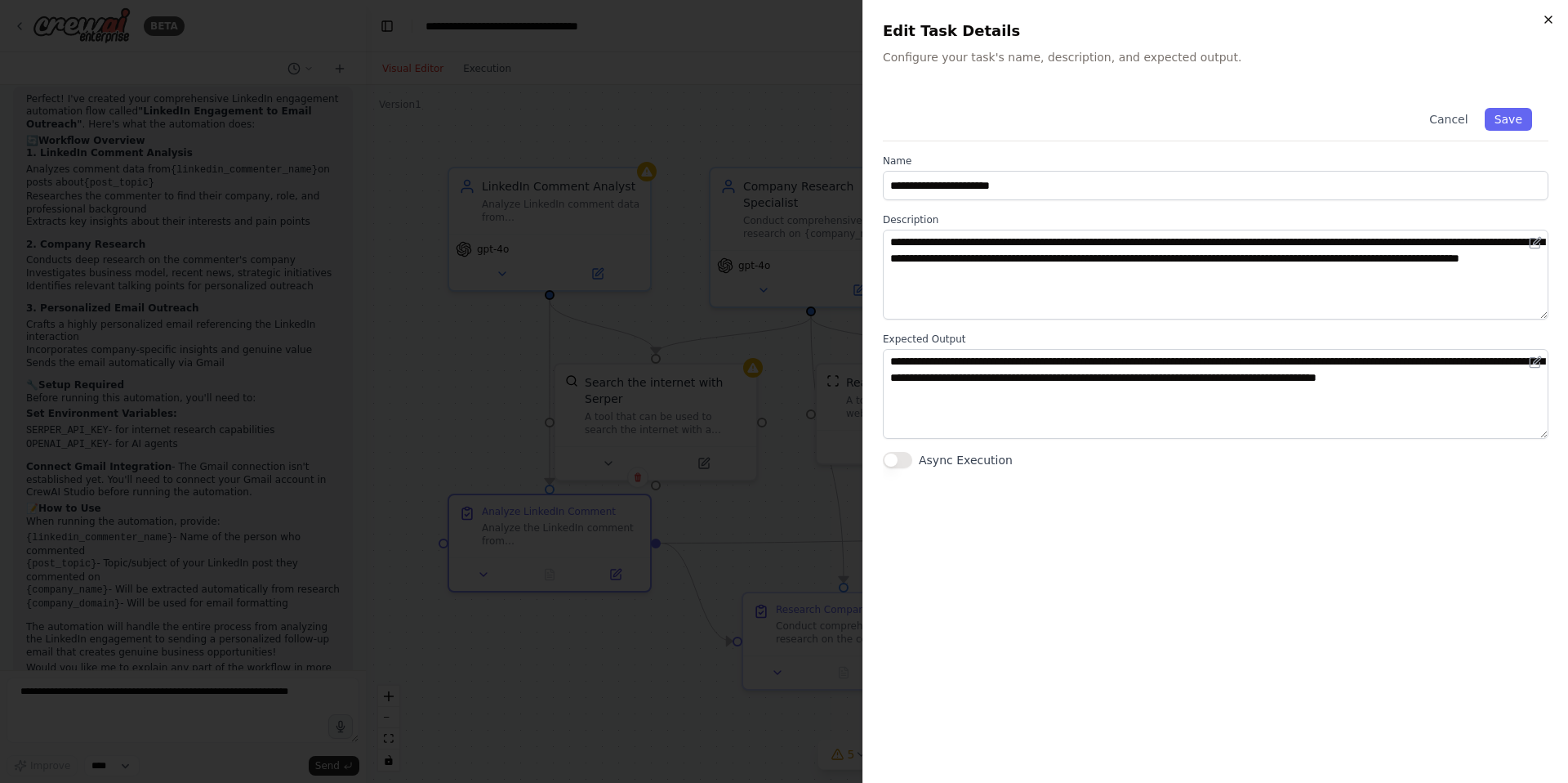
click at [1546, 13] on icon "button" at bounding box center [1548, 20] width 13 height 13
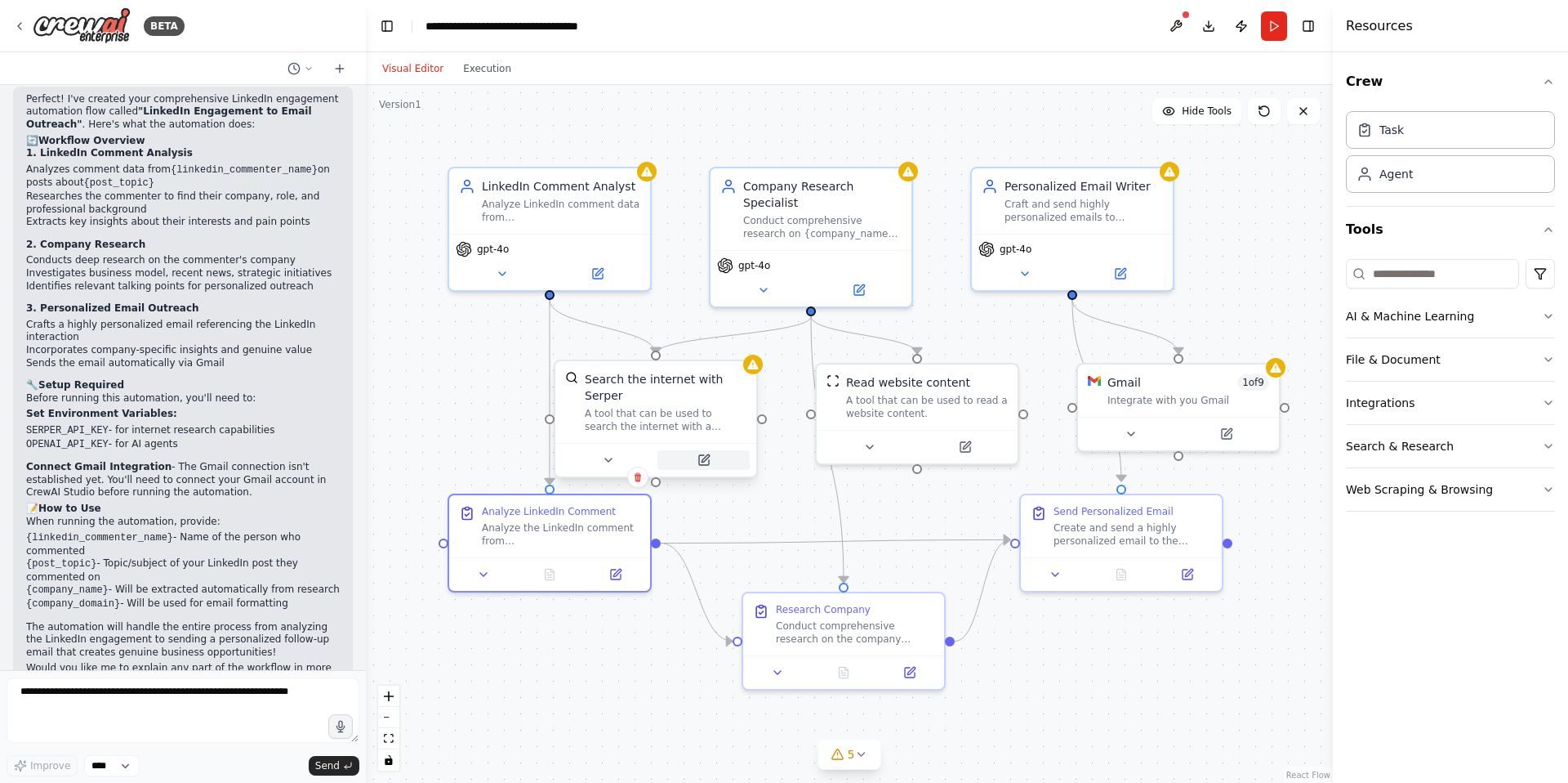
click at [704, 467] on button at bounding box center [703, 460] width 92 height 20
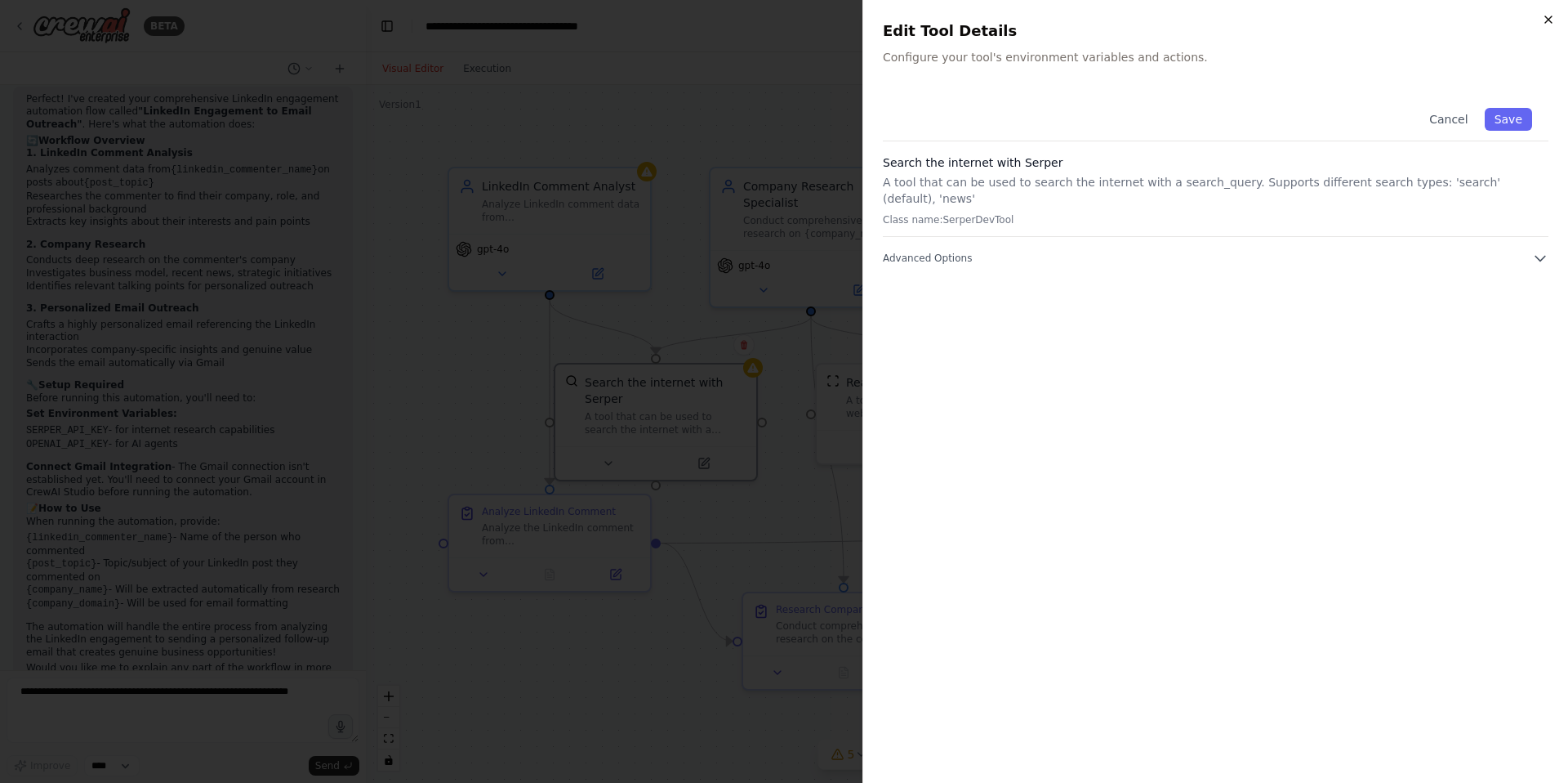
click at [1554, 20] on icon "button" at bounding box center [1548, 20] width 13 height 13
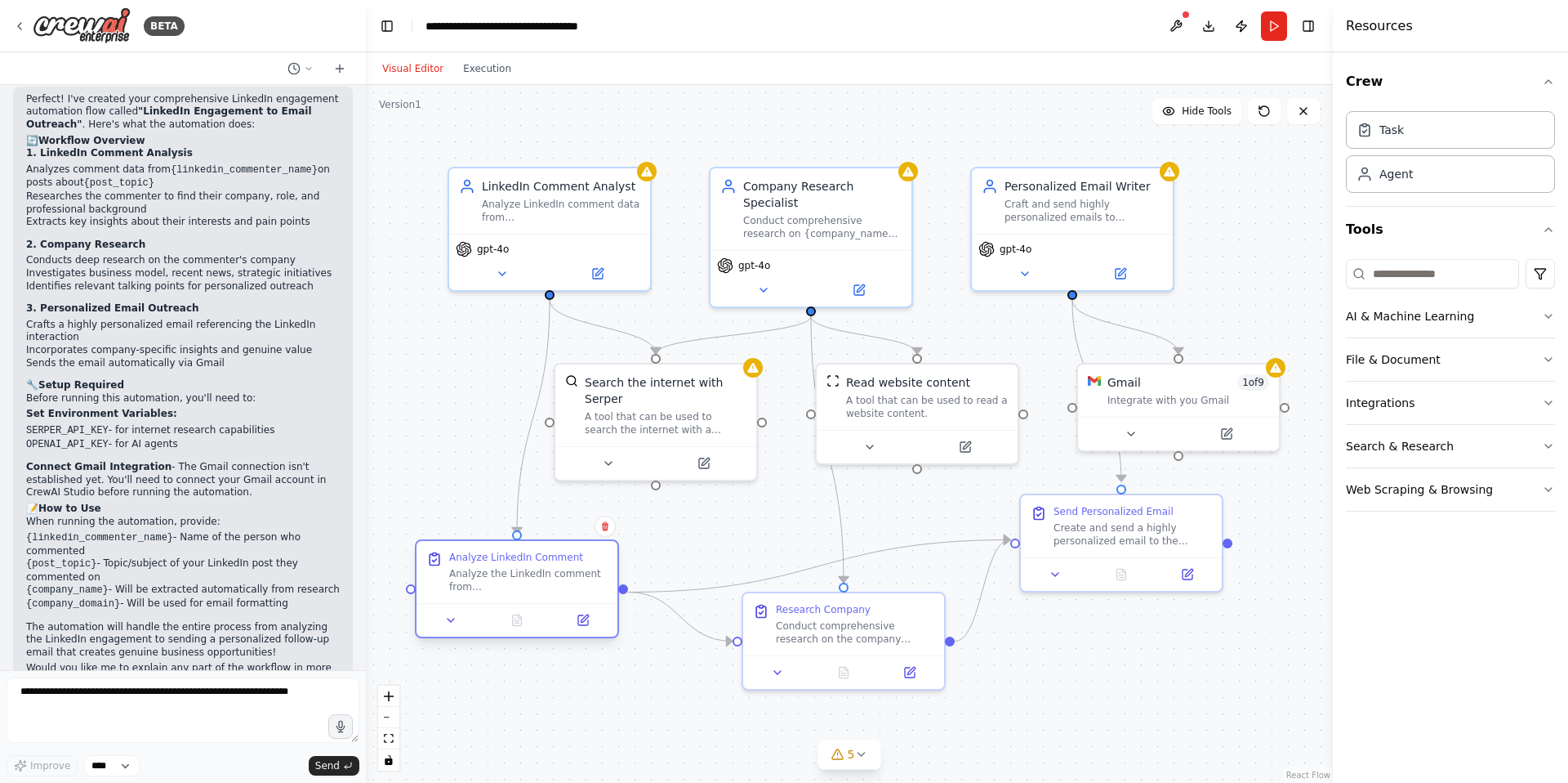
drag, startPoint x: 594, startPoint y: 527, endPoint x: 556, endPoint y: 575, distance: 61.2
click at [556, 575] on div "Analyze the LinkedIn comment from {linkedin_commenter_name} on the post about {…" at bounding box center [528, 579] width 158 height 26
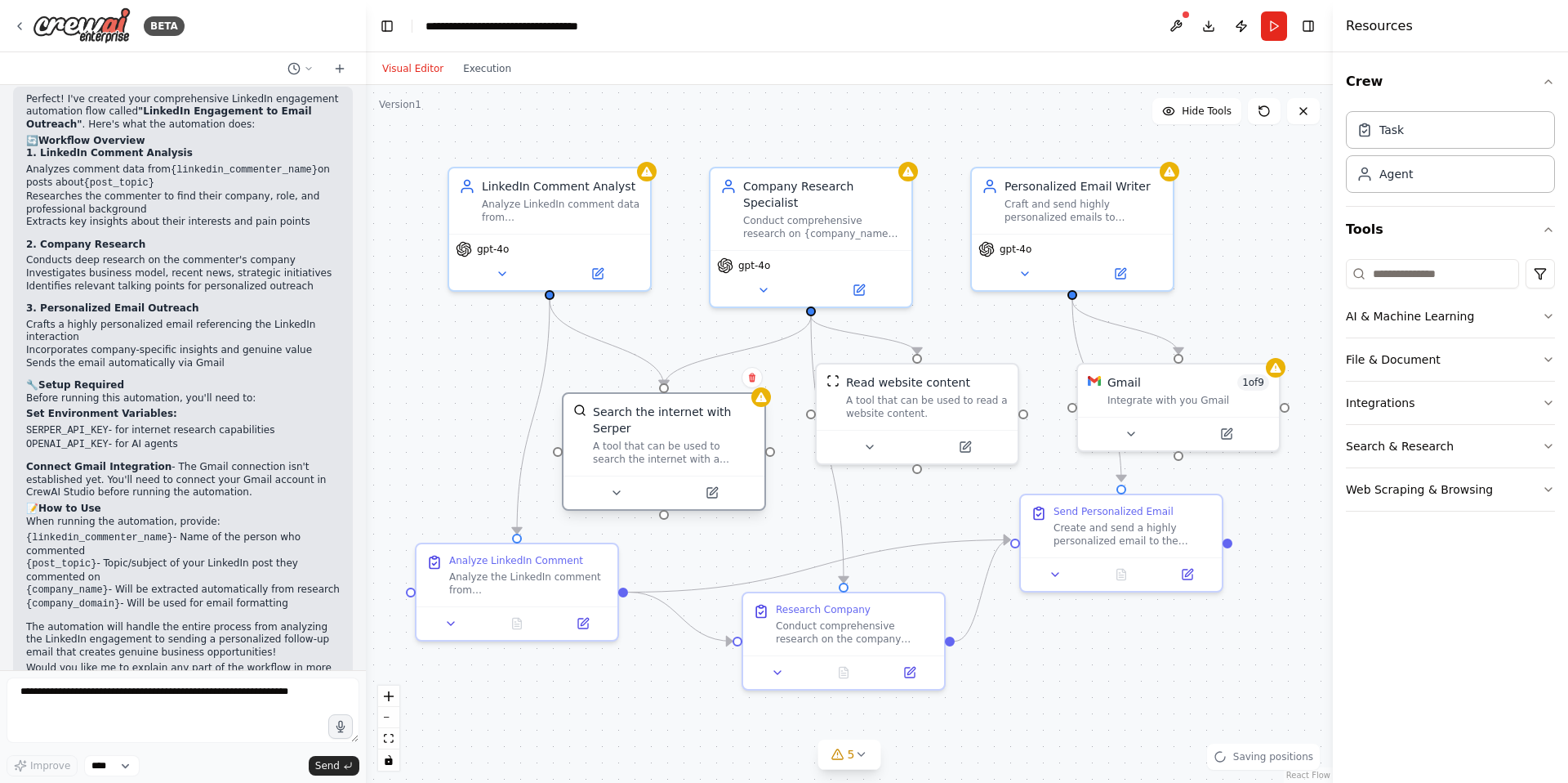
drag, startPoint x: 663, startPoint y: 424, endPoint x: 664, endPoint y: 462, distance: 38.0
click at [664, 462] on div "A tool that can be used to search the internet with a search_query. Supports di…" at bounding box center [674, 452] width 162 height 26
drag, startPoint x: 894, startPoint y: 420, endPoint x: 919, endPoint y: 415, distance: 25.5
click at [919, 415] on div "Read website content A tool that can be used to read a website content." at bounding box center [941, 393] width 201 height 66
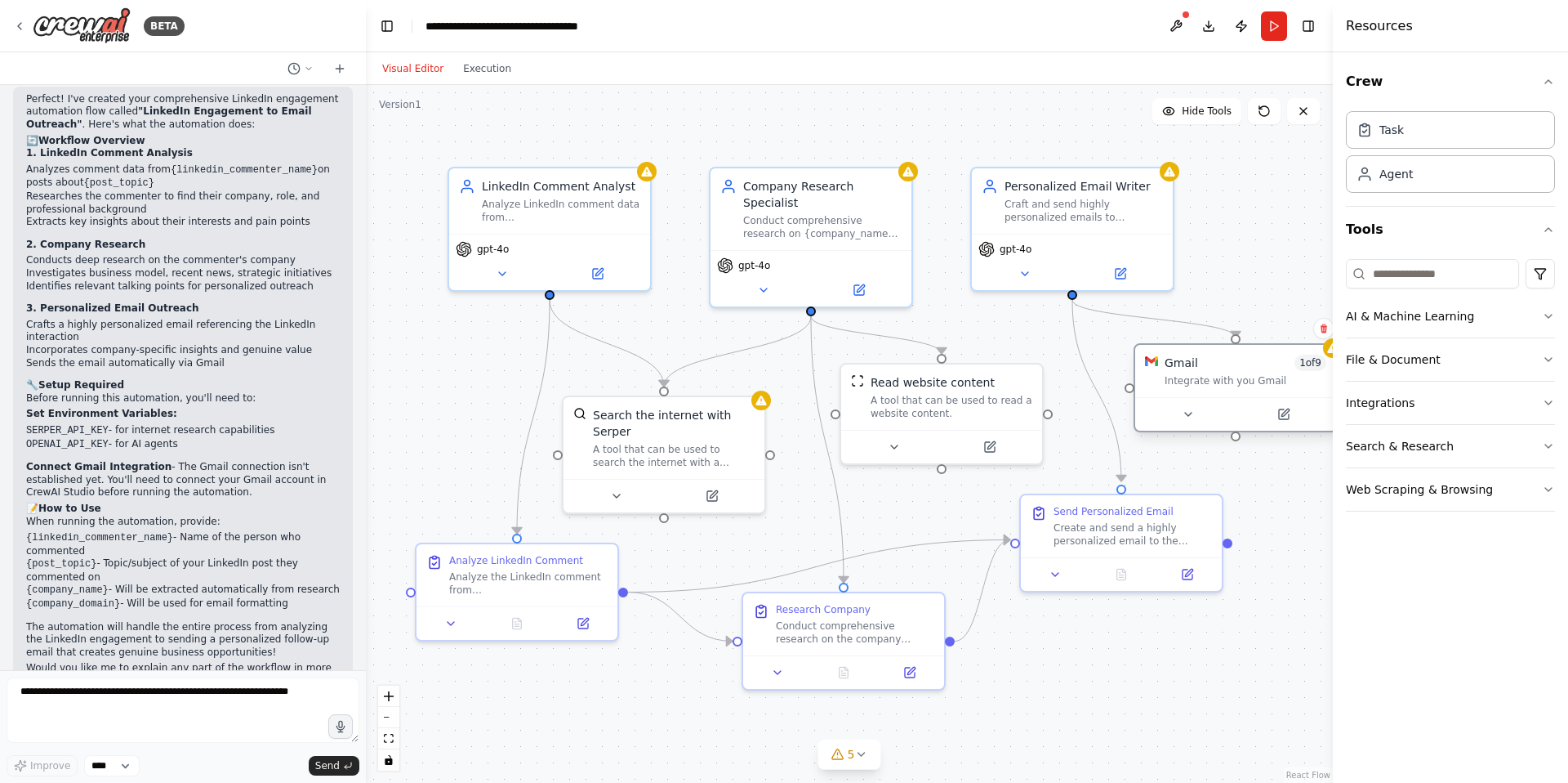
drag, startPoint x: 1156, startPoint y: 399, endPoint x: 1209, endPoint y: 388, distance: 54.1
click at [1209, 388] on div "Gmail 1 of 9 Integrate with you Gmail" at bounding box center [1235, 371] width 201 height 52
drag, startPoint x: 946, startPoint y: 399, endPoint x: 964, endPoint y: 394, distance: 18.7
click at [964, 394] on div "A tool that can be used to read a website content." at bounding box center [967, 403] width 162 height 26
click at [963, 110] on div ".deletable-edge-delete-btn { width: 20px; height: 20px; border: 0px solid #ffff…" at bounding box center [848, 433] width 966 height 697
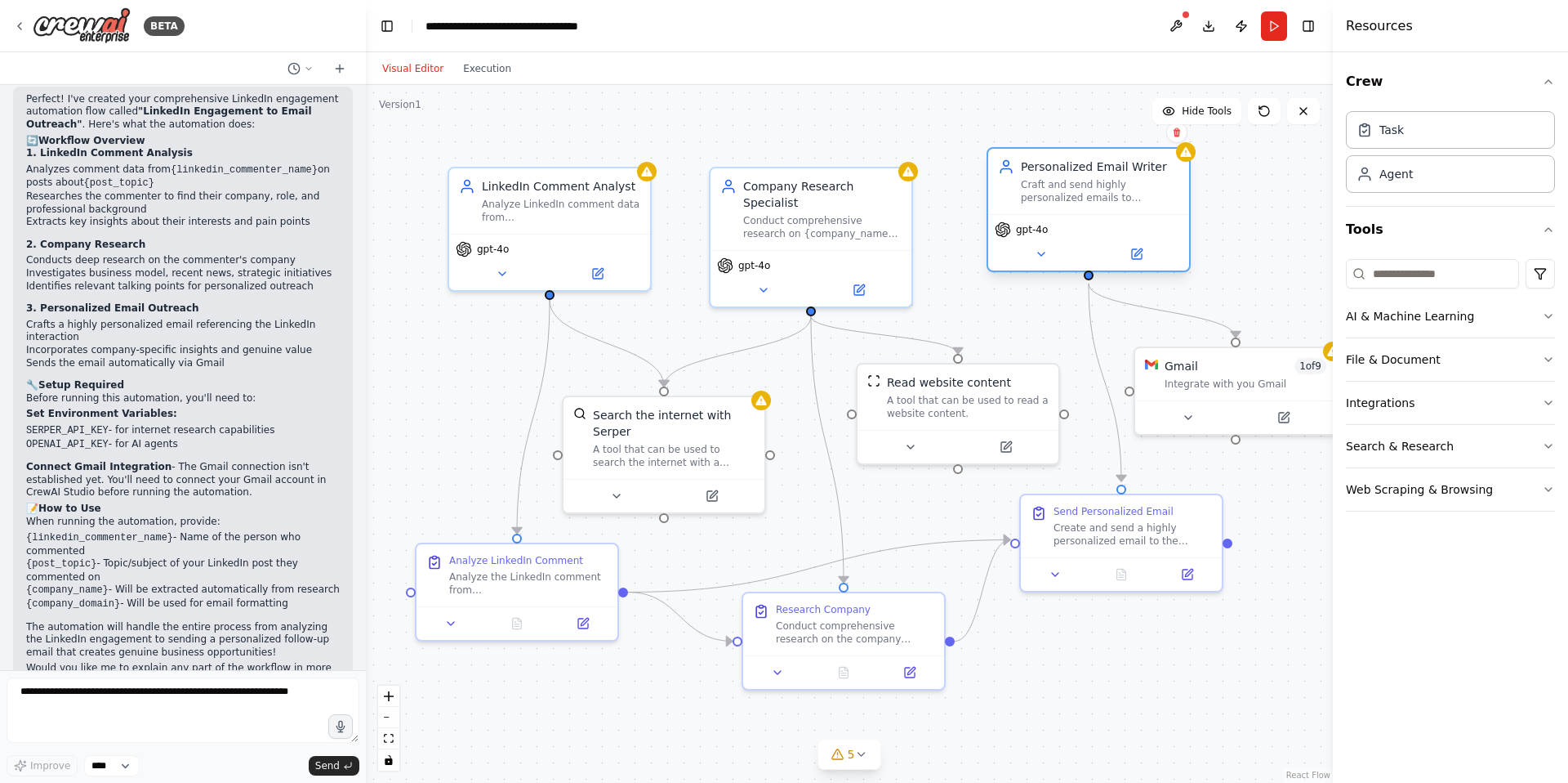
drag, startPoint x: 1099, startPoint y: 195, endPoint x: 1118, endPoint y: 184, distance: 22.0
click at [1118, 184] on div "Craft and send highly personalized emails to {linkedin_commenter_name} at {comp…" at bounding box center [1100, 191] width 158 height 26
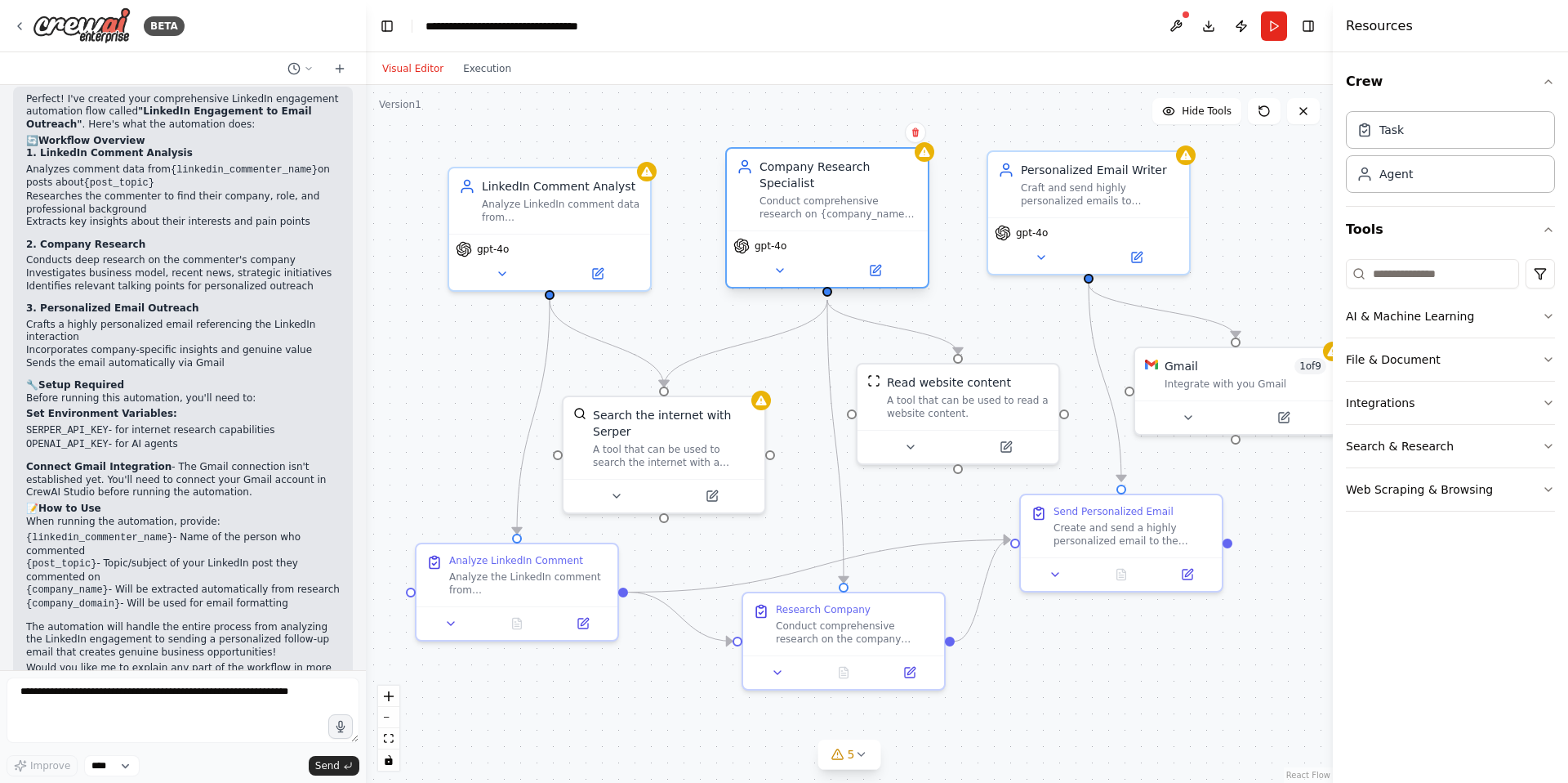
drag, startPoint x: 805, startPoint y: 225, endPoint x: 828, endPoint y: 211, distance: 26.9
click at [828, 211] on div "Conduct comprehensive research on {company_name} to understand their business m…" at bounding box center [839, 207] width 158 height 26
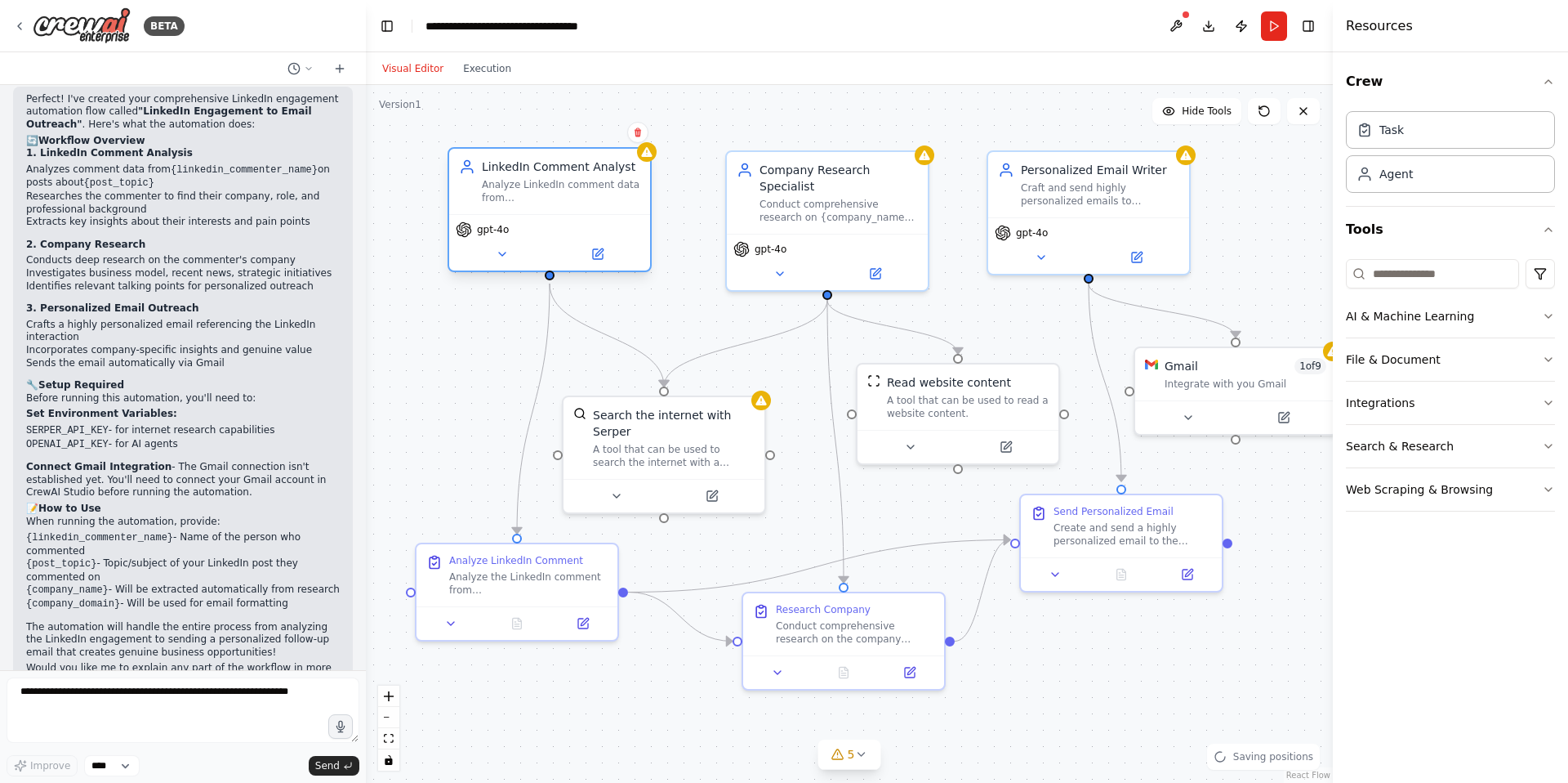
drag, startPoint x: 565, startPoint y: 218, endPoint x: 565, endPoint y: 204, distance: 14.0
click at [565, 204] on div "Analyze LinkedIn comment data from {linkedin_commenter_name} and extract key in…" at bounding box center [561, 191] width 158 height 26
click at [717, 127] on div ".deletable-edge-delete-btn { width: 20px; height: 20px; border: 0px solid #ffff…" at bounding box center [848, 433] width 966 height 697
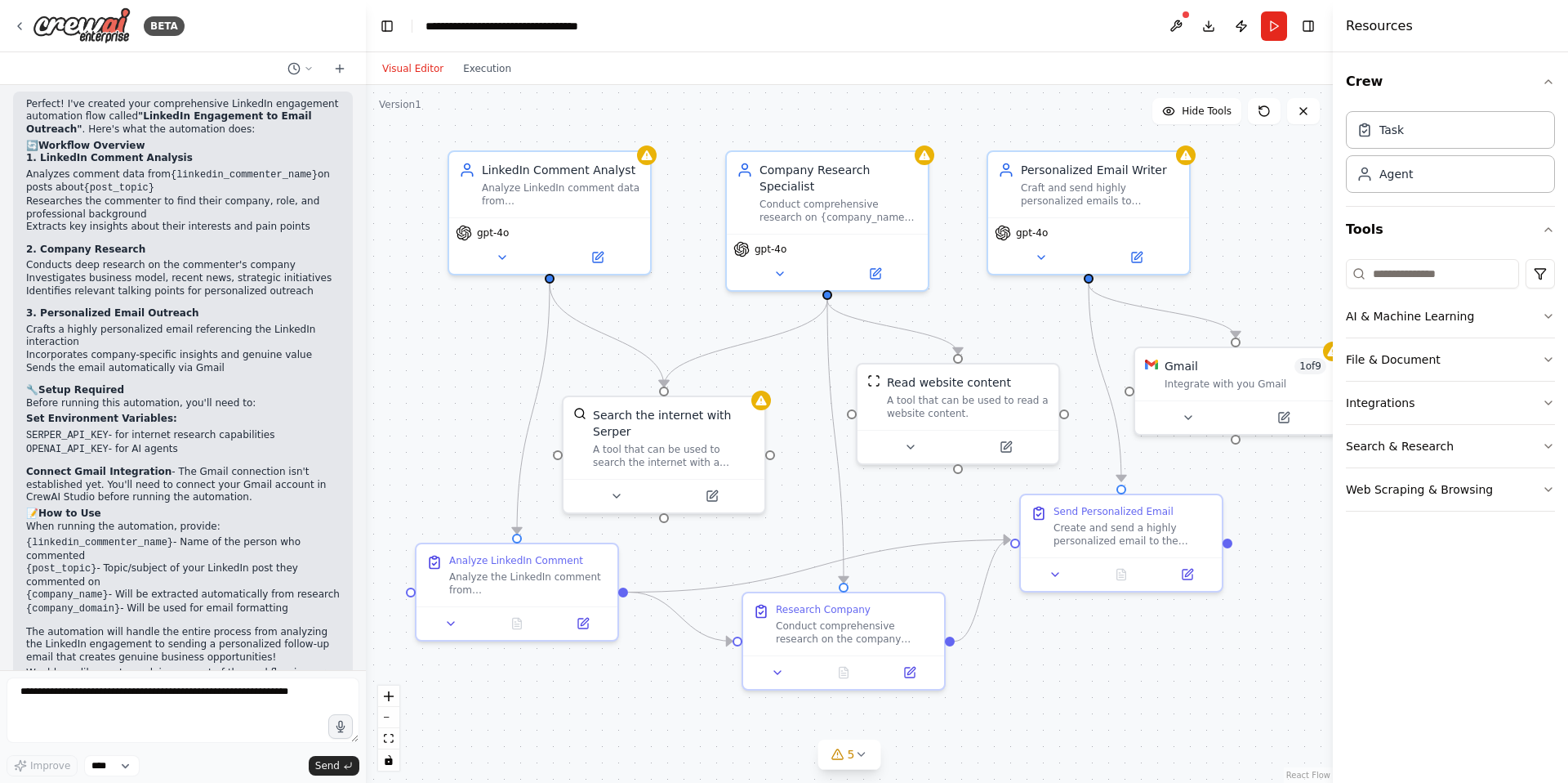
scroll to position [1228, 0]
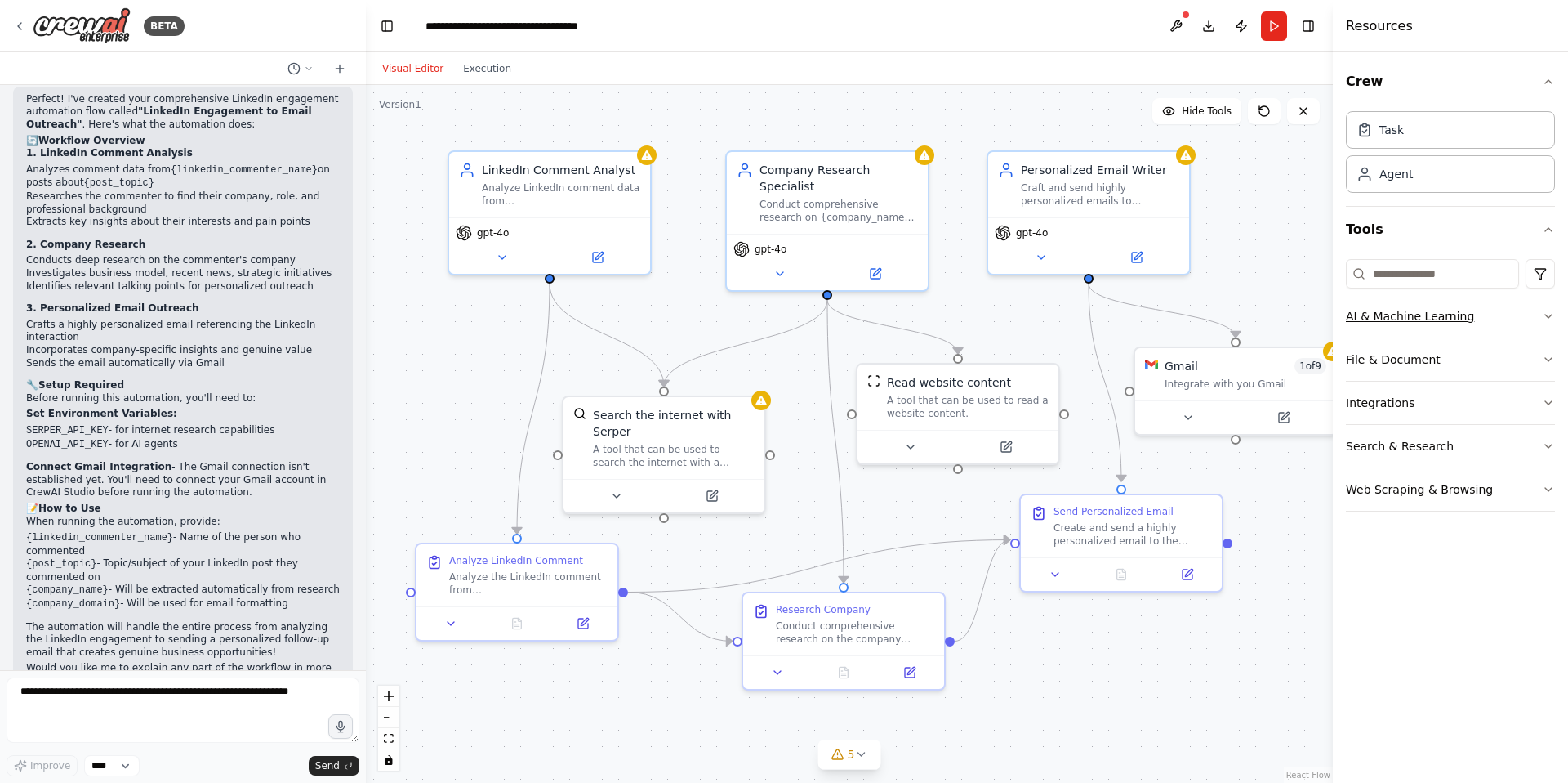
click at [1546, 317] on icon "button" at bounding box center [1548, 316] width 13 height 13
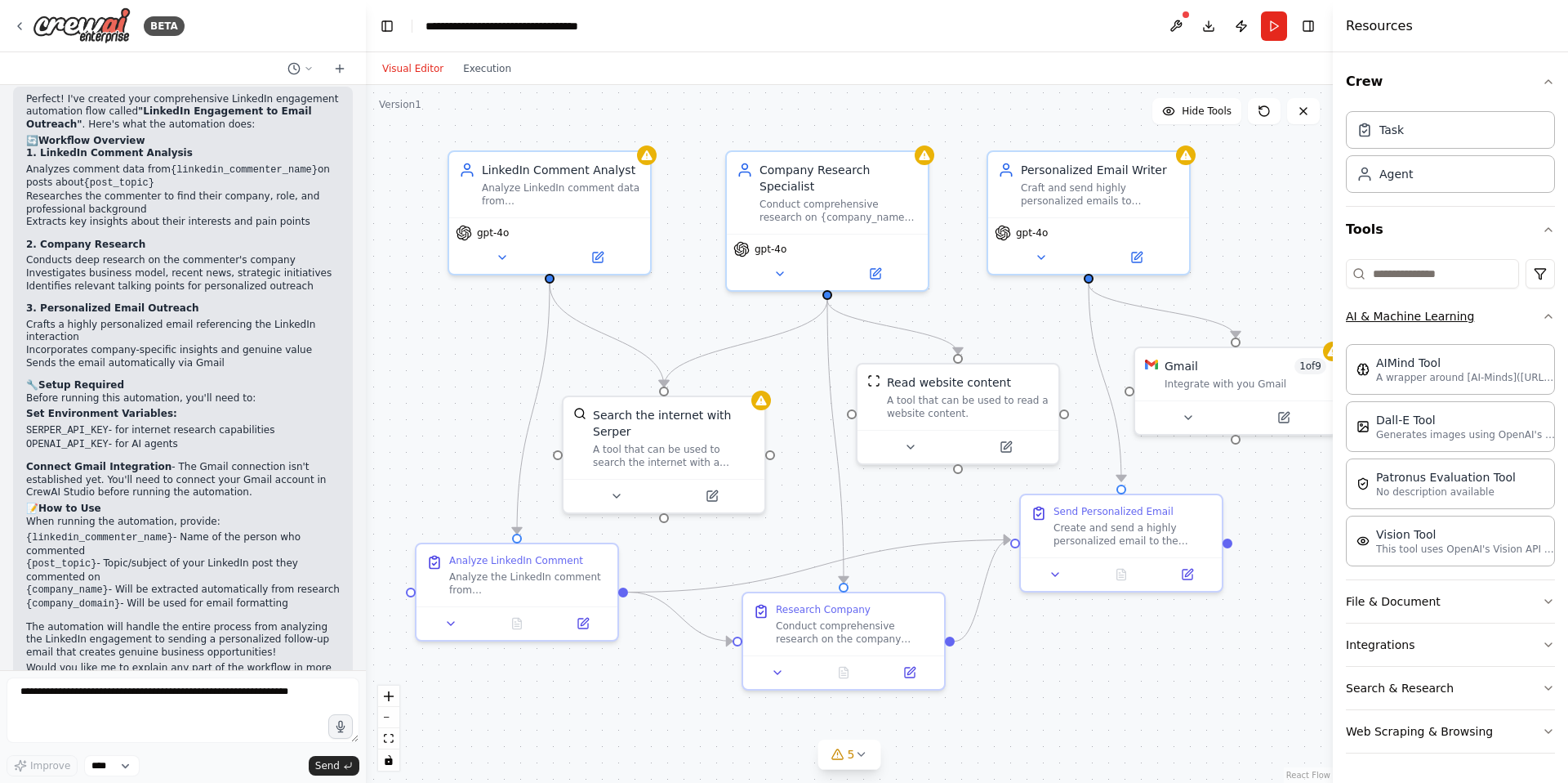
click at [1546, 317] on icon "button" at bounding box center [1548, 315] width 7 height 3
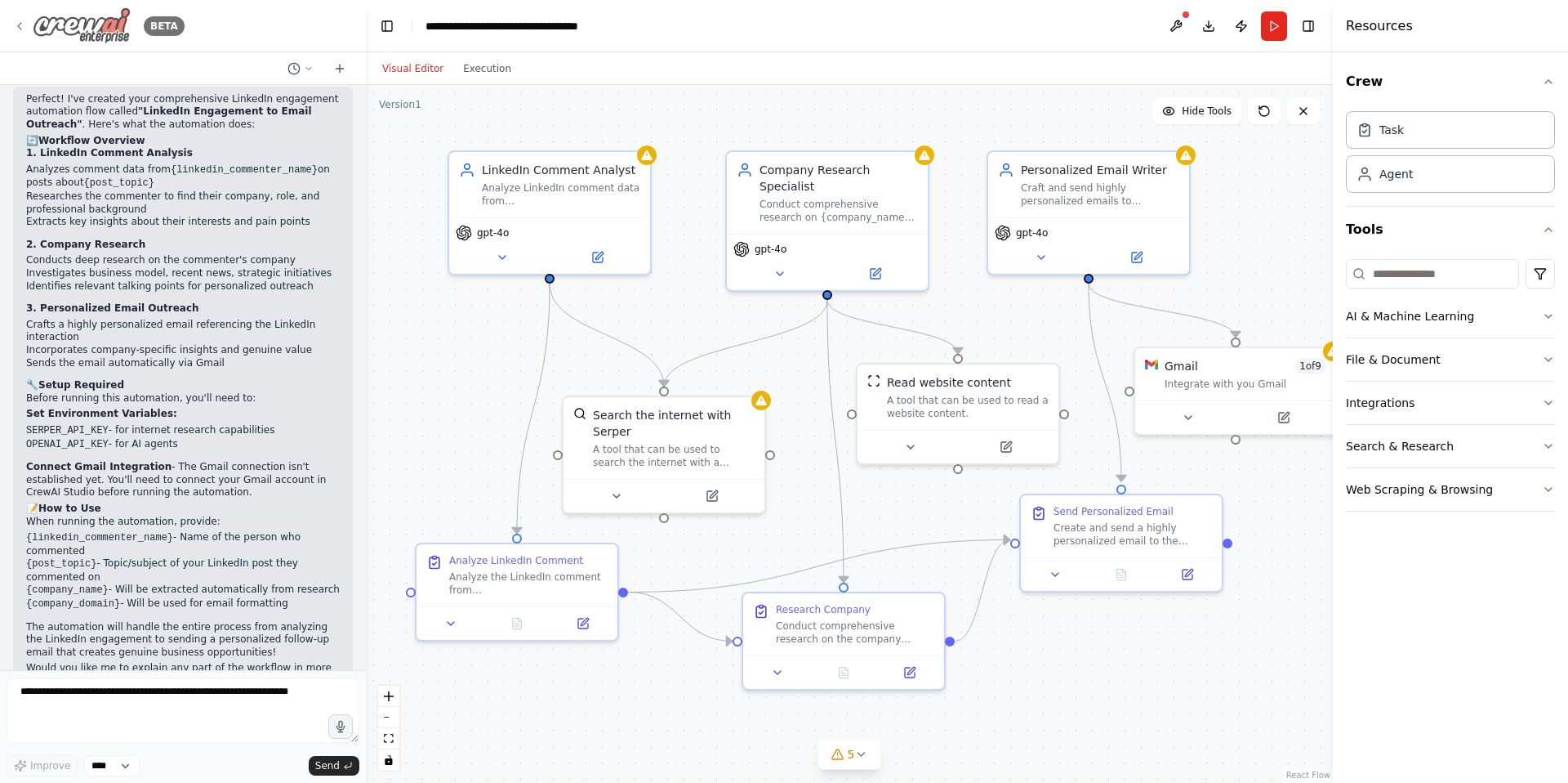
click at [16, 31] on icon at bounding box center [20, 27] width 13 height 13
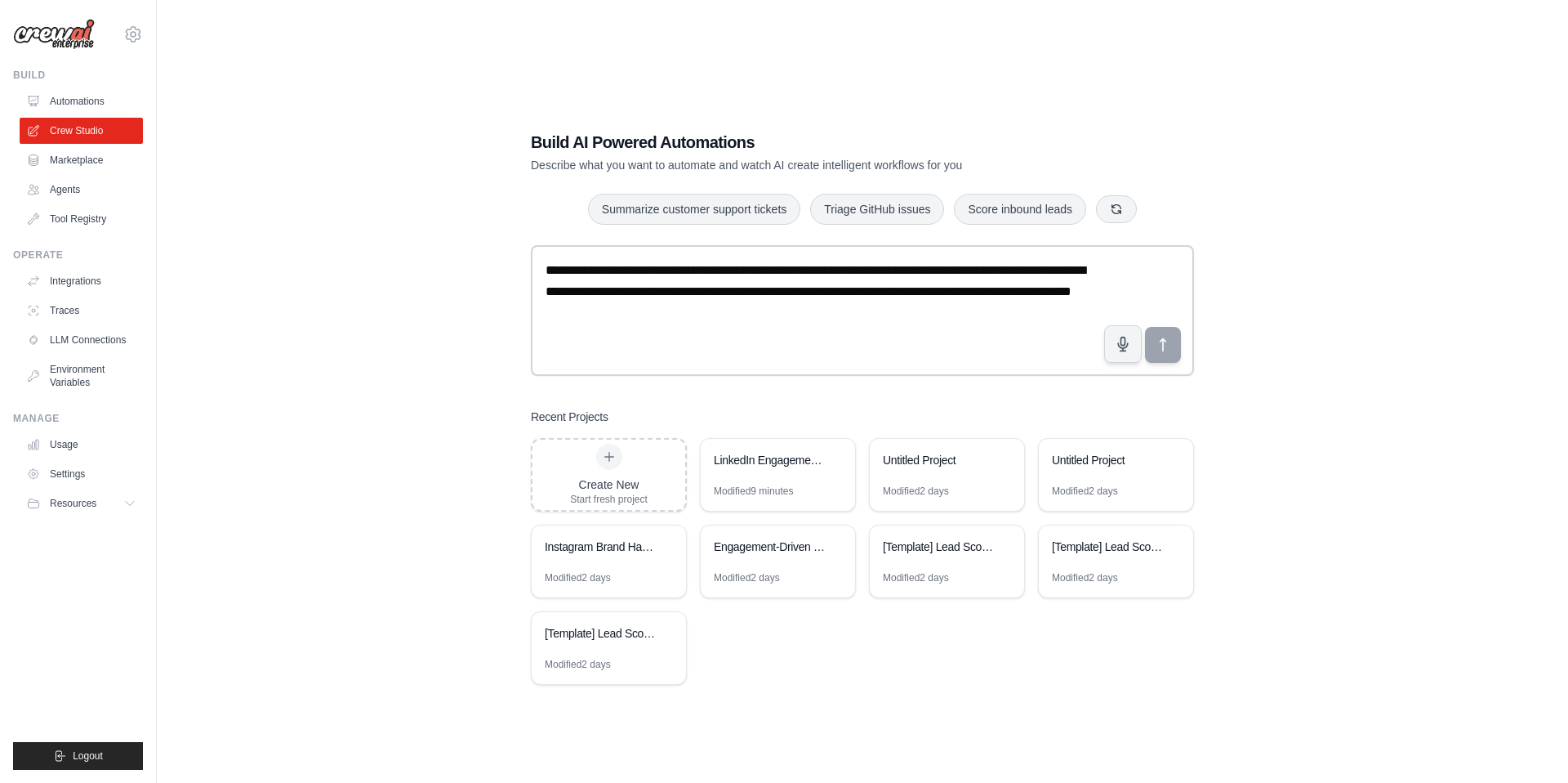
click at [1375, 528] on div "**********" at bounding box center [862, 408] width 1359 height 783
